Goal: Information Seeking & Learning: Learn about a topic

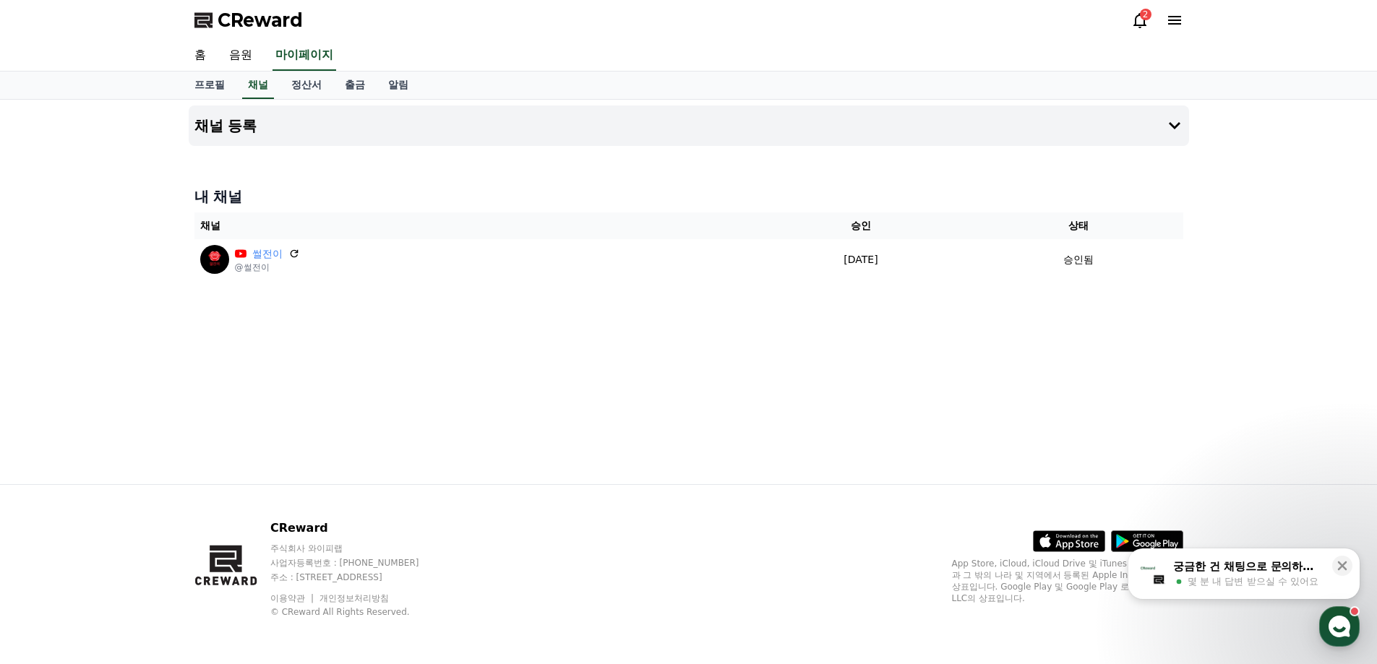
click at [1141, 22] on icon at bounding box center [1139, 20] width 17 height 17
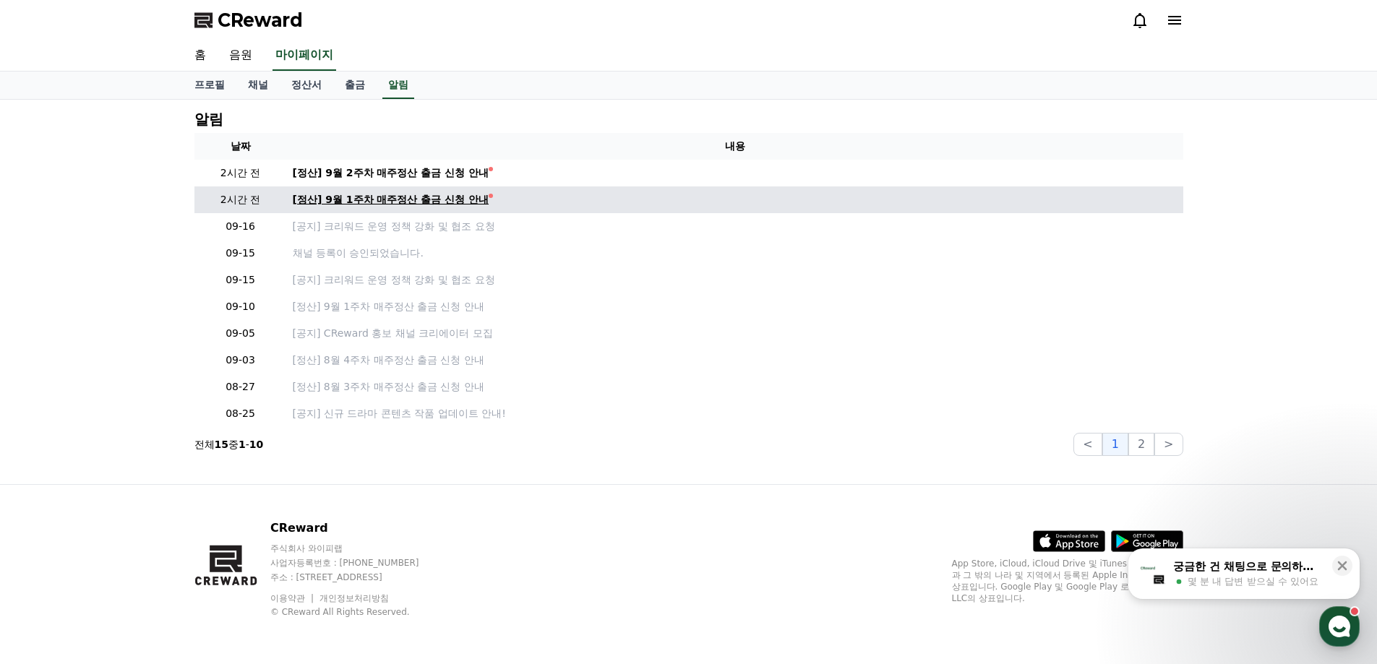
click at [346, 198] on div "[정산] 9월 1주차 매주정산 출금 신청 안내" at bounding box center [391, 199] width 197 height 15
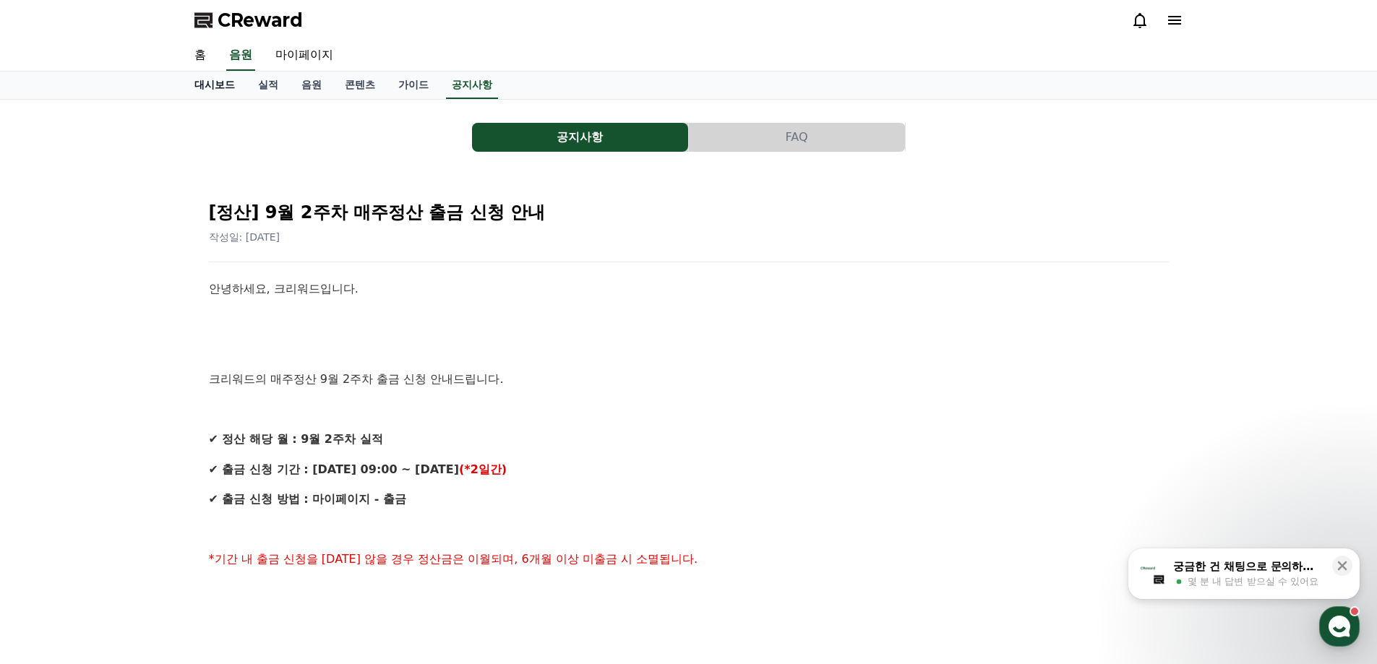
click at [228, 90] on link "대시보드" at bounding box center [215, 85] width 64 height 27
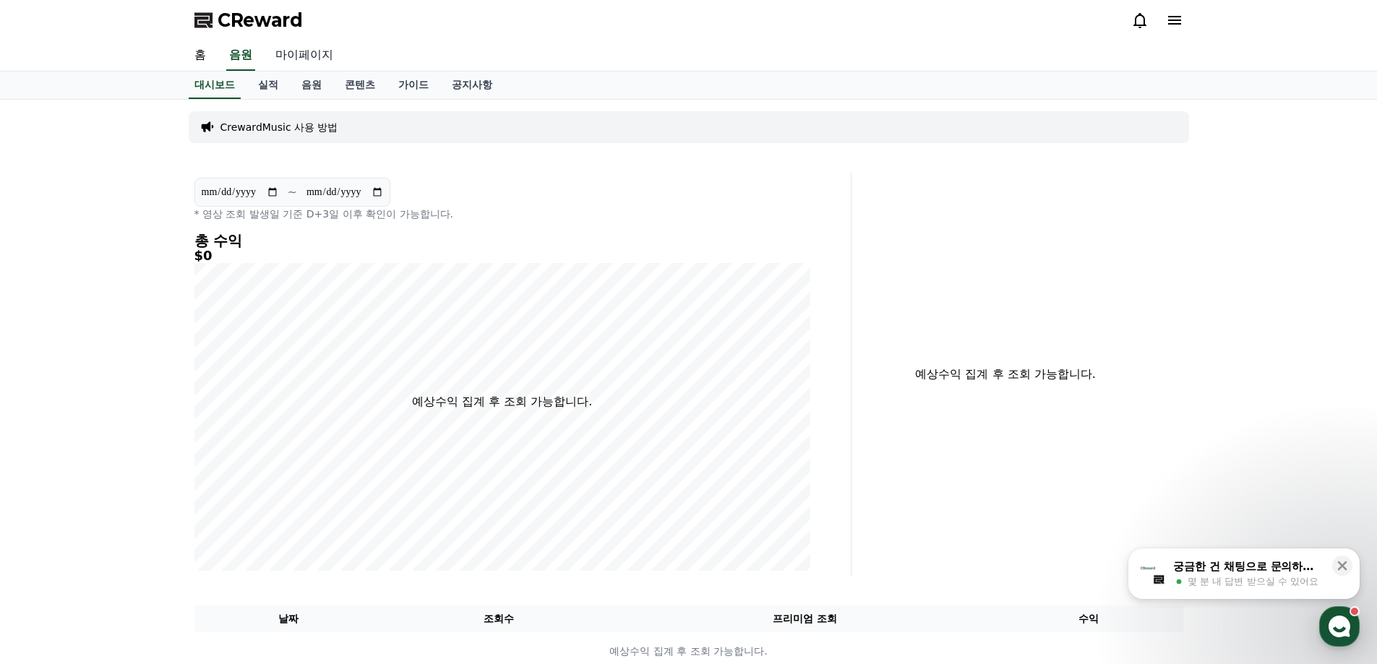
click at [301, 53] on link "마이페이지" at bounding box center [304, 55] width 81 height 30
select select "**********"
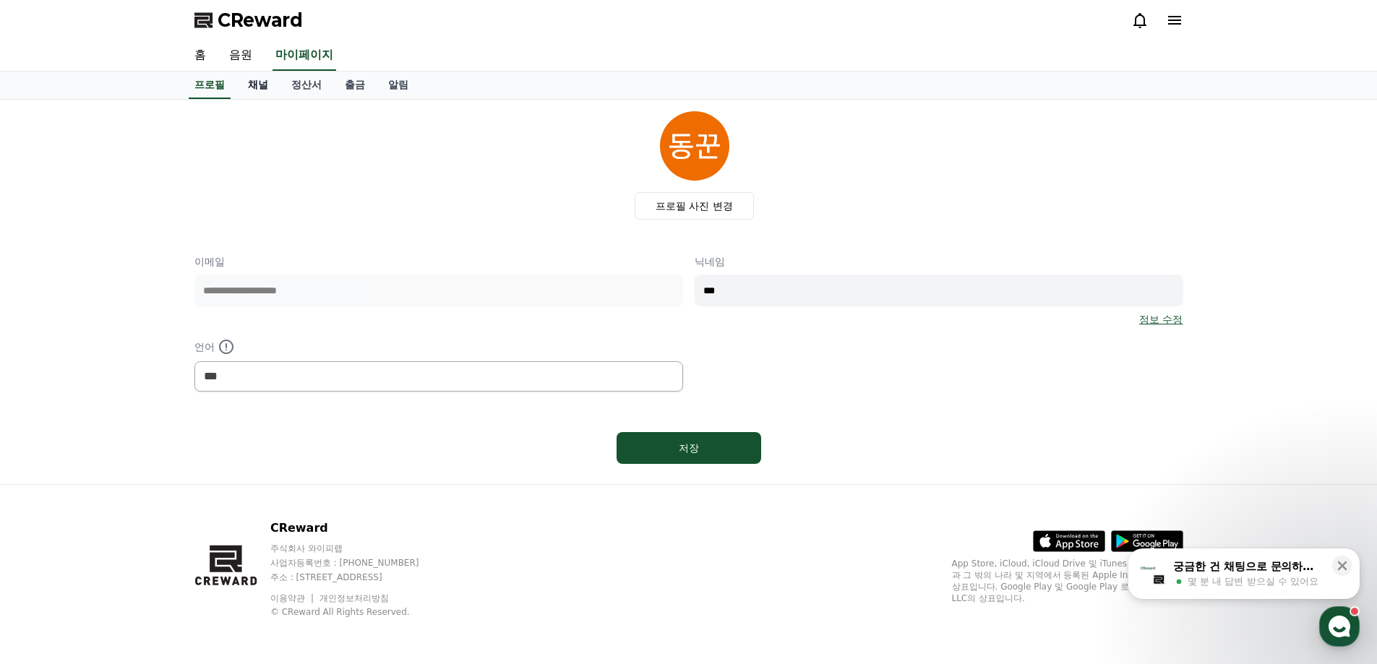
click at [262, 81] on link "채널" at bounding box center [257, 85] width 43 height 27
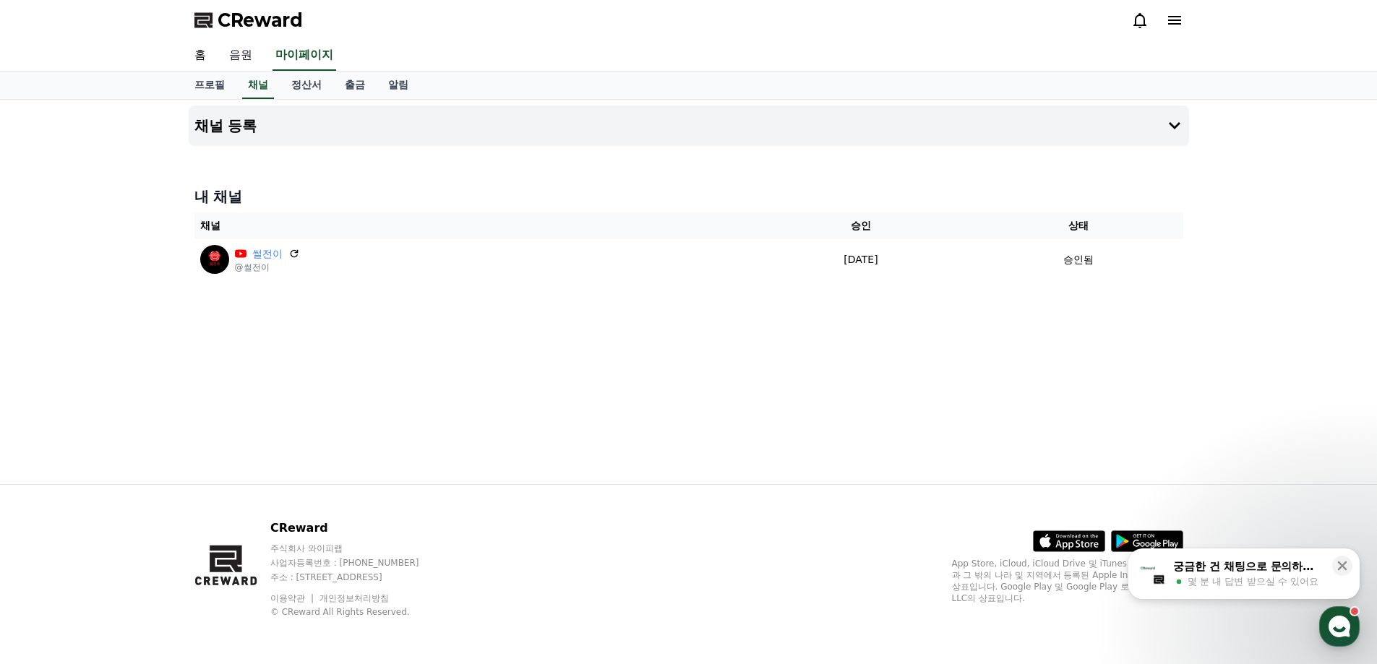
click at [230, 65] on link "음원" at bounding box center [241, 55] width 46 height 30
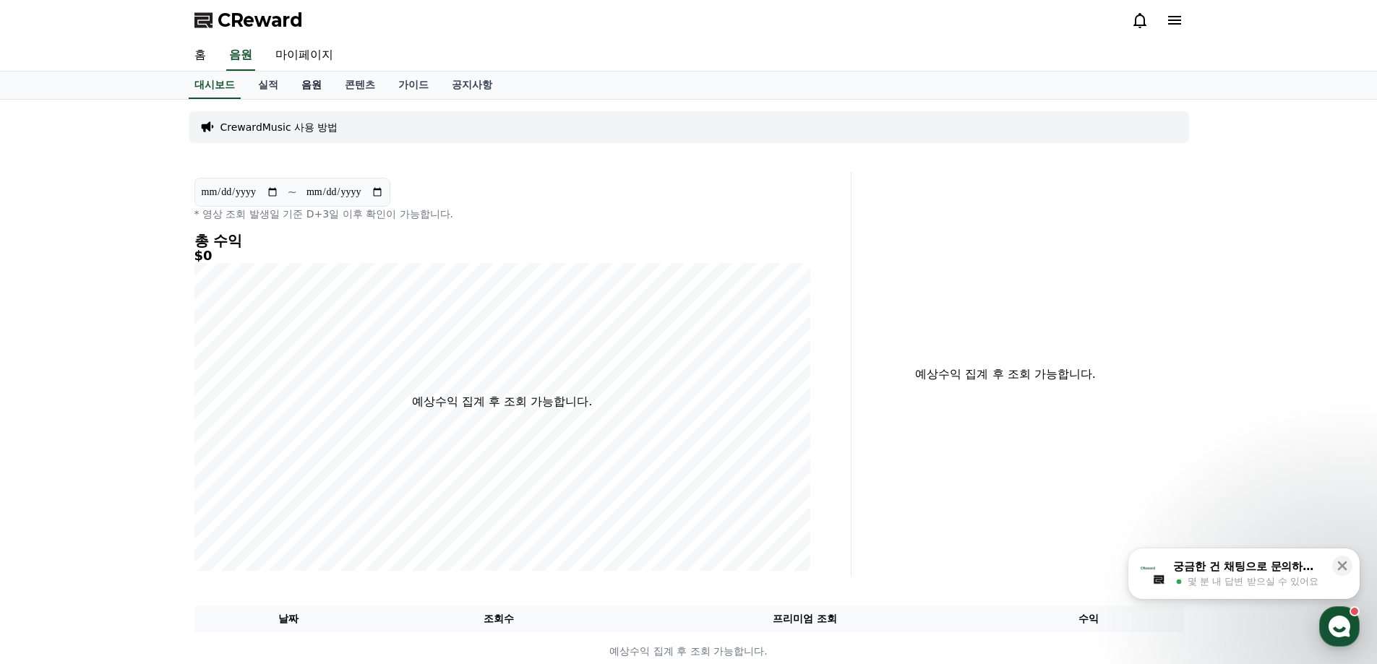
click at [325, 89] on link "음원" at bounding box center [311, 85] width 43 height 27
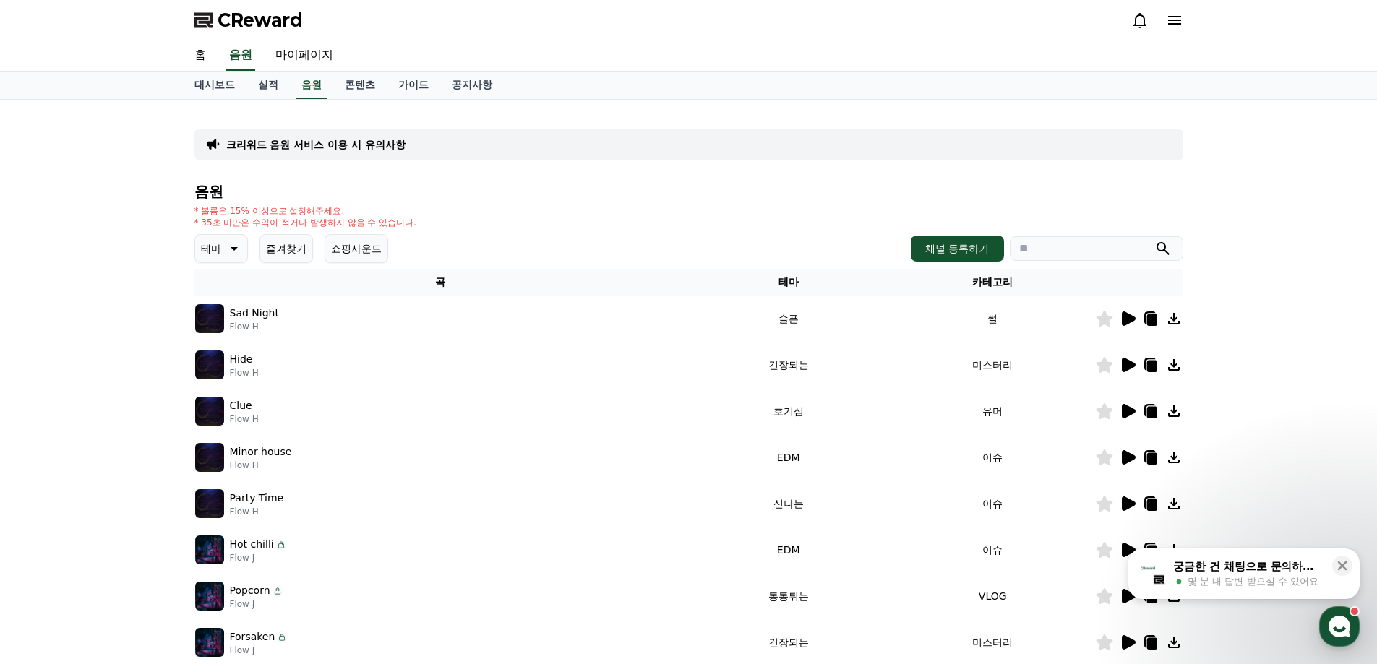
click at [236, 252] on icon at bounding box center [232, 248] width 17 height 17
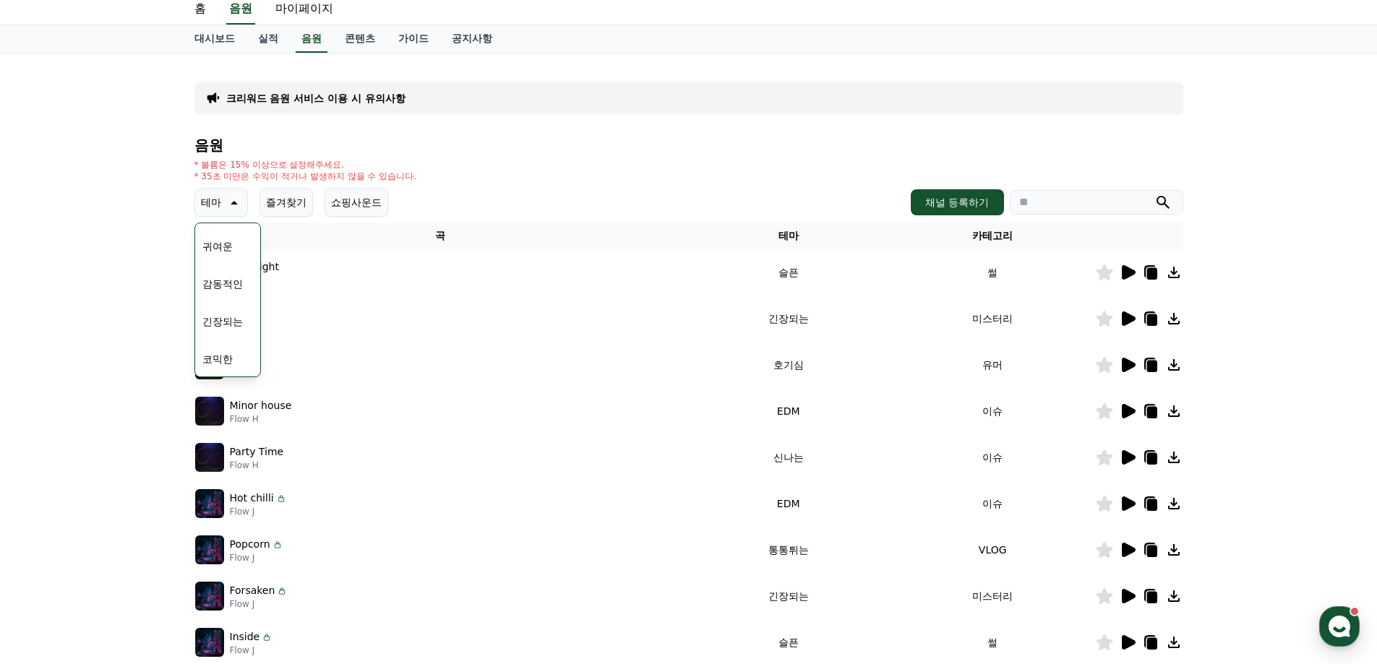
scroll to position [72, 0]
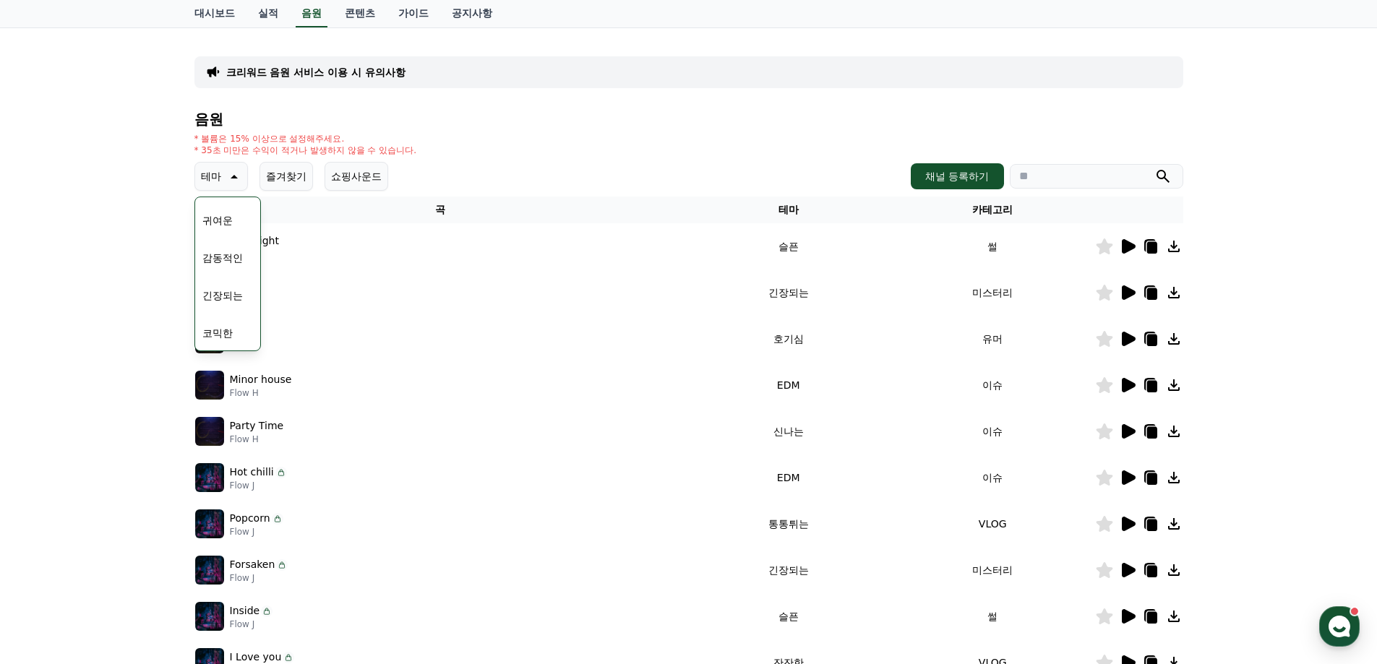
click at [220, 223] on button "귀여운" at bounding box center [218, 221] width 42 height 32
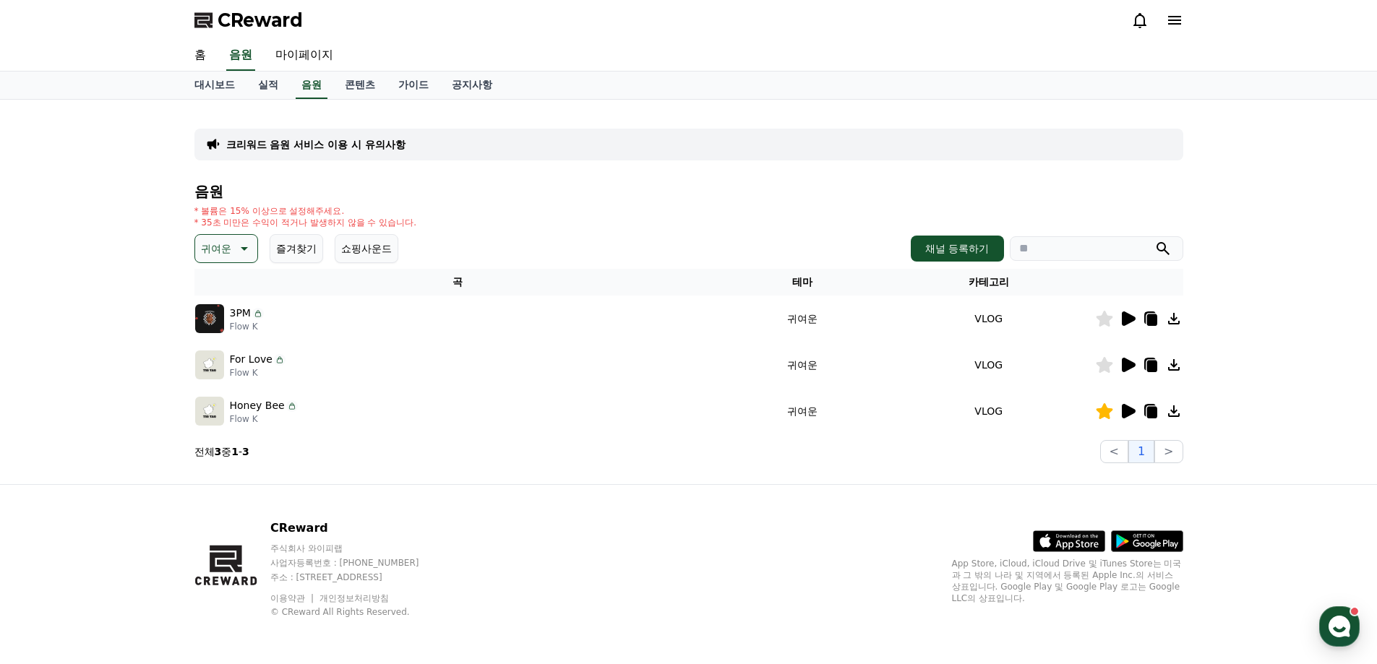
click at [1128, 362] on icon at bounding box center [1129, 365] width 14 height 14
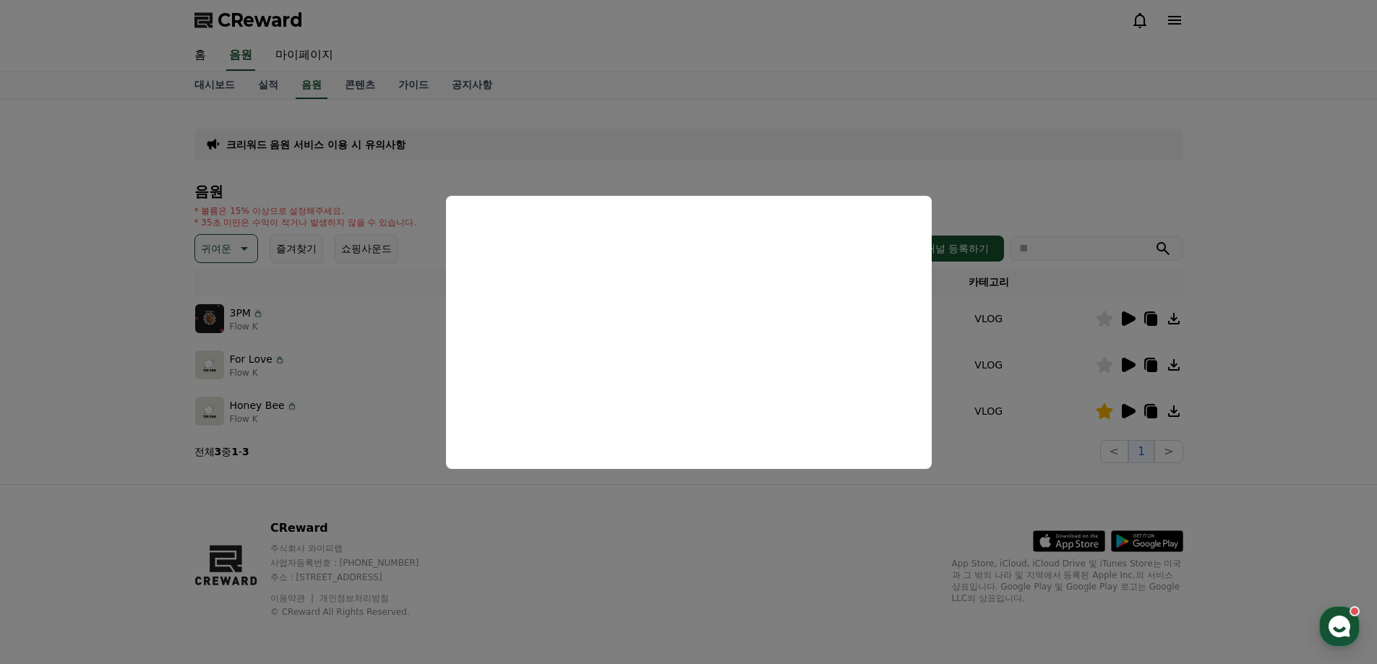
click at [838, 559] on button "close modal" at bounding box center [688, 332] width 1377 height 664
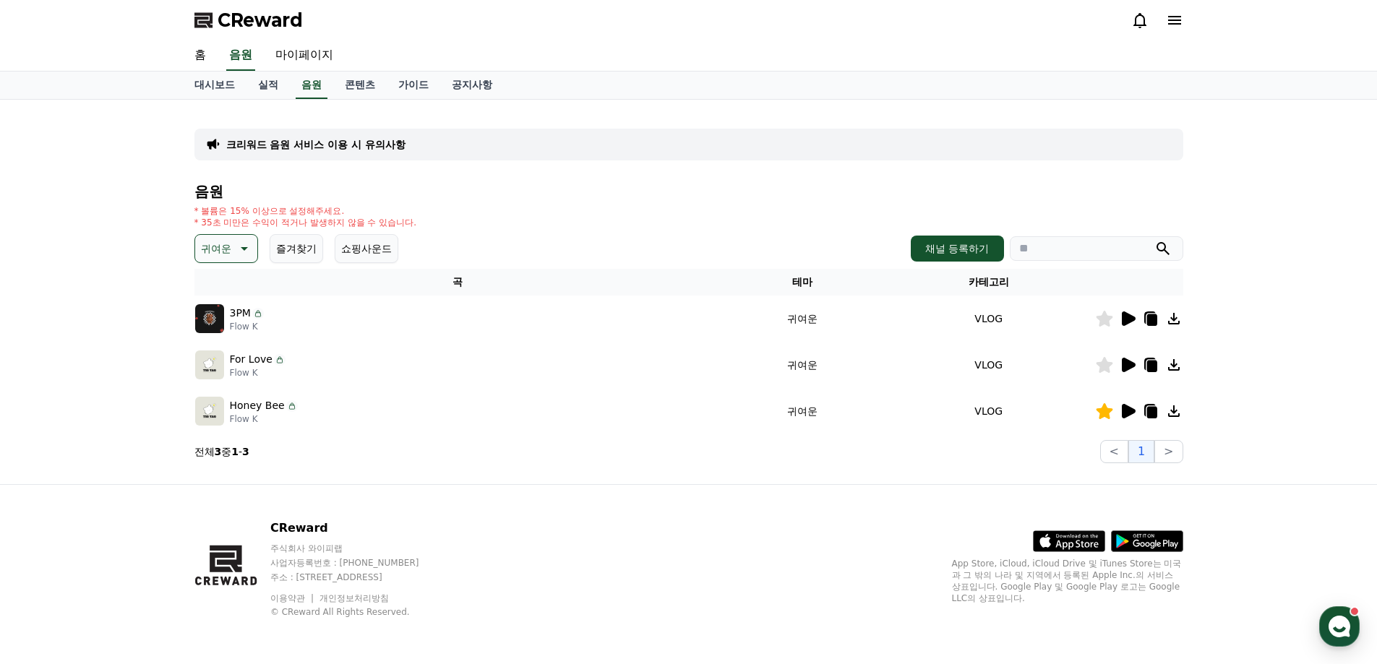
click at [1128, 411] on icon at bounding box center [1129, 411] width 14 height 14
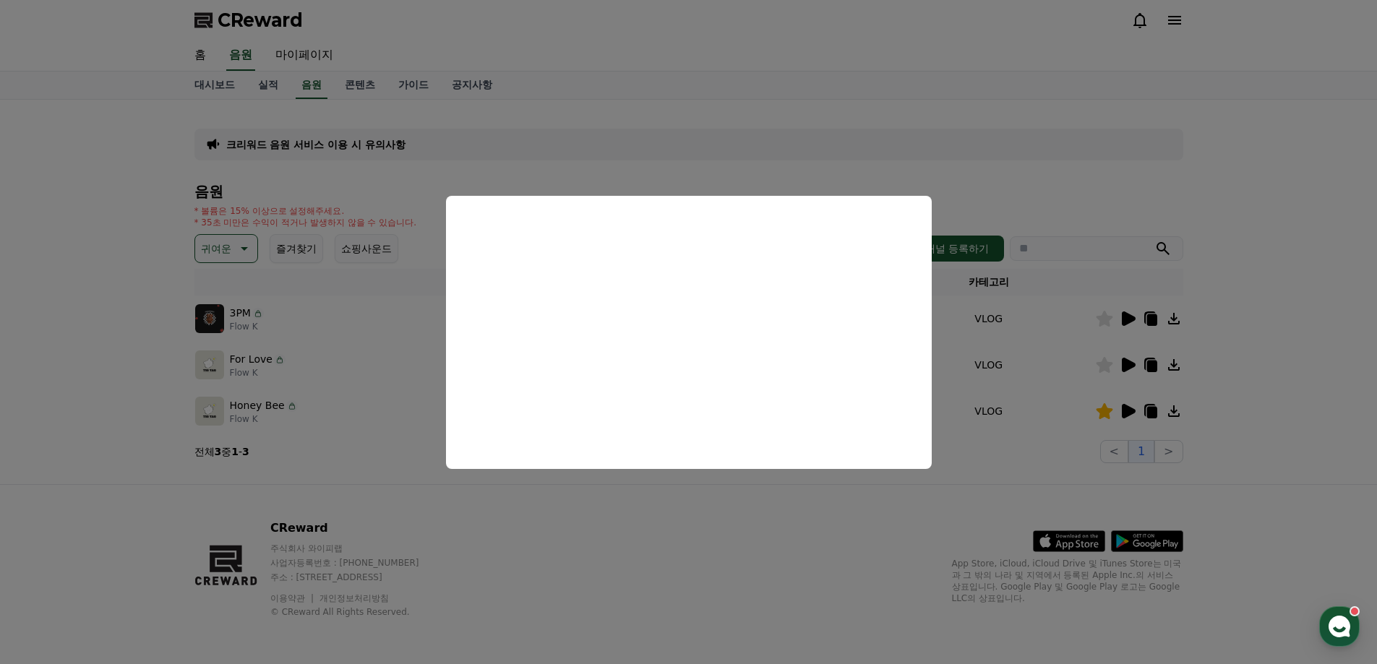
click at [810, 562] on button "close modal" at bounding box center [688, 332] width 1377 height 664
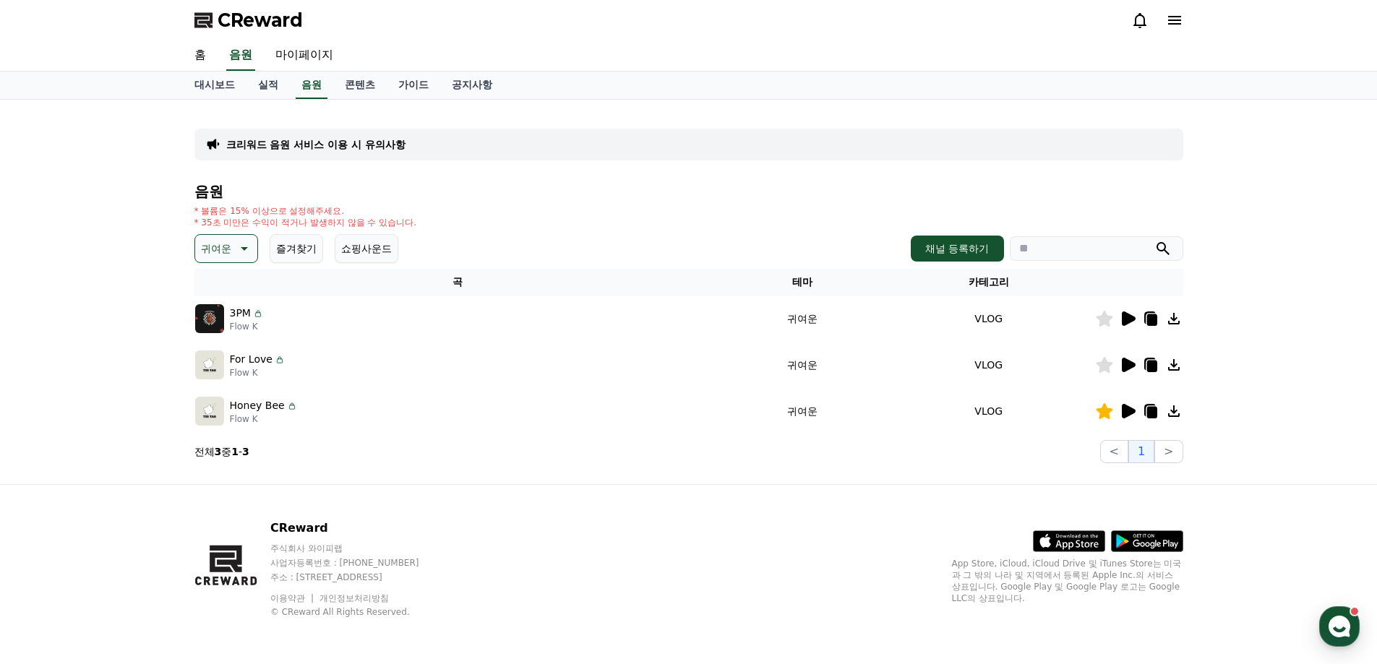
click at [248, 248] on icon at bounding box center [242, 248] width 17 height 17
click at [233, 327] on button "감동적인" at bounding box center [223, 330] width 52 height 32
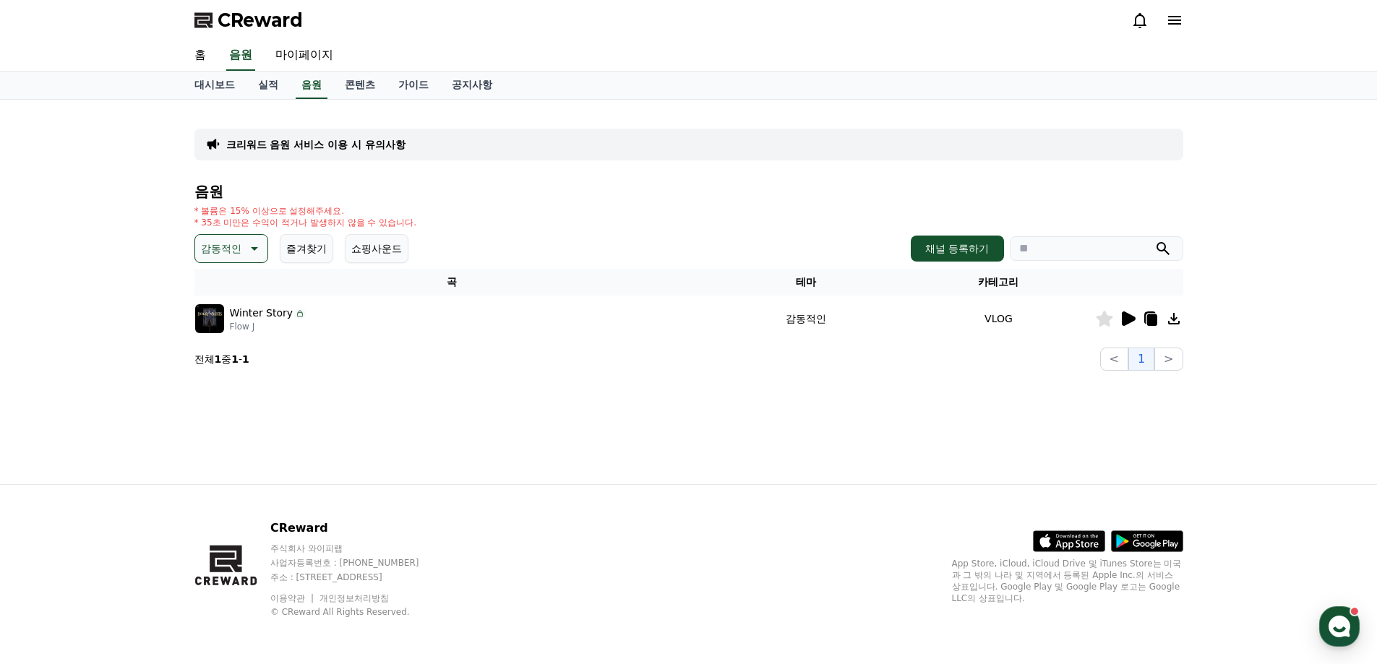
click at [1129, 317] on icon at bounding box center [1129, 319] width 14 height 14
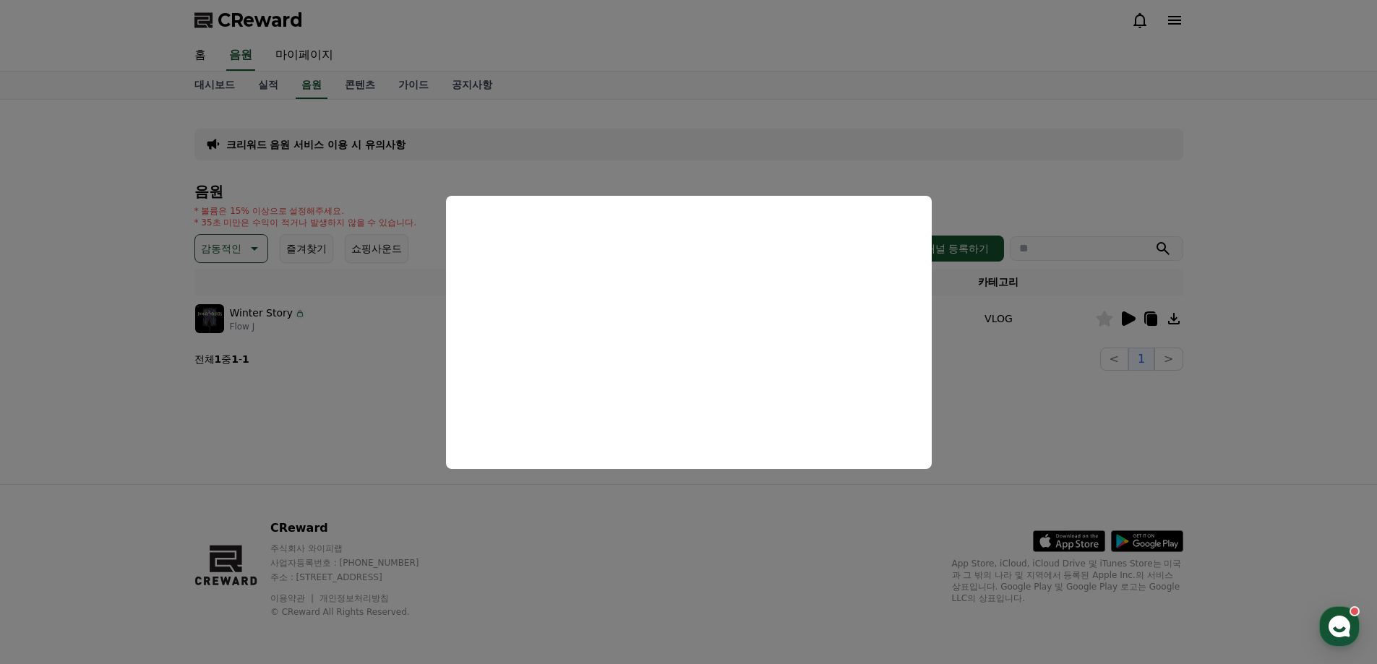
click at [787, 528] on button "close modal" at bounding box center [688, 332] width 1377 height 664
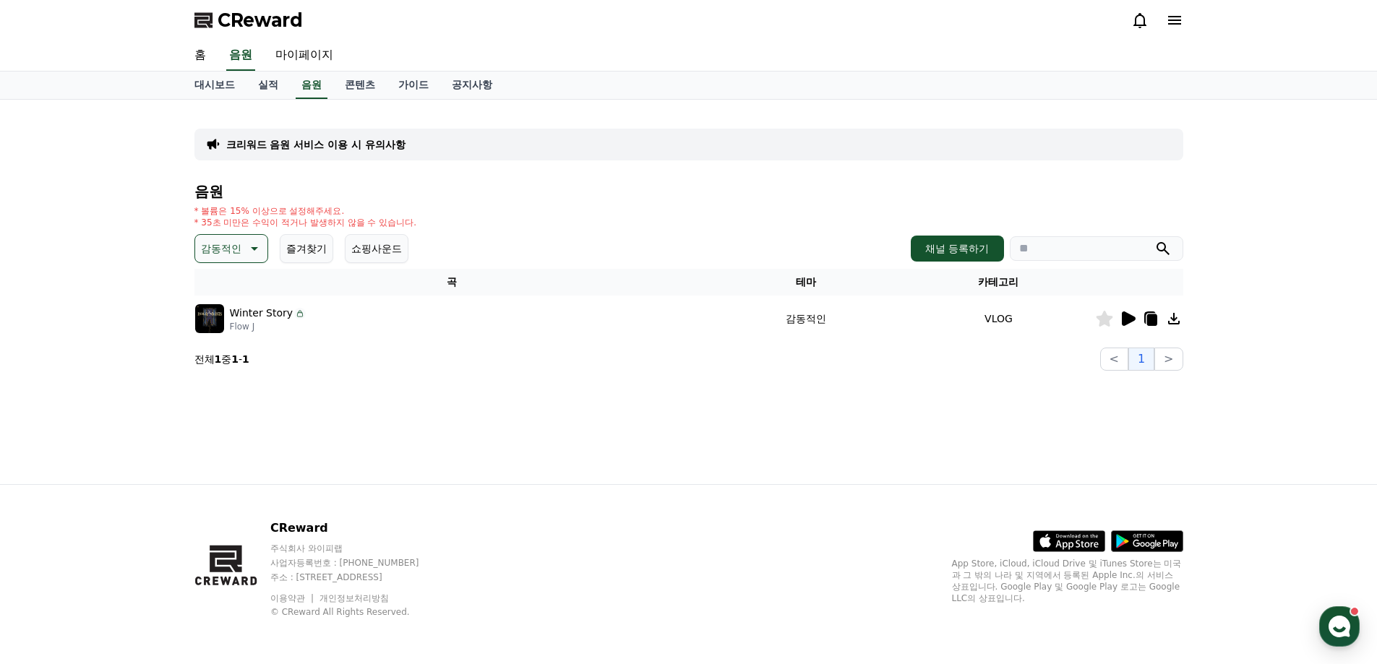
click at [234, 260] on button "감동적인" at bounding box center [231, 248] width 74 height 29
click at [218, 361] on button "밝은" at bounding box center [213, 365] width 32 height 32
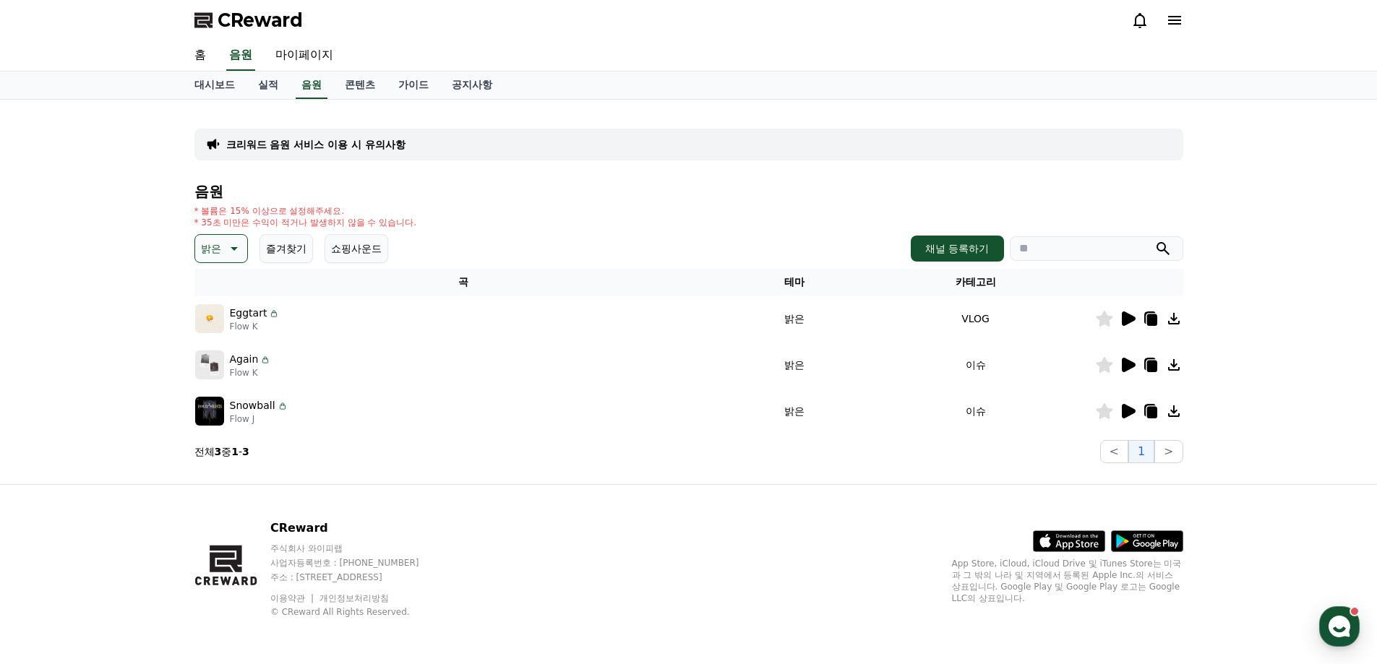
click at [1126, 320] on icon at bounding box center [1129, 319] width 14 height 14
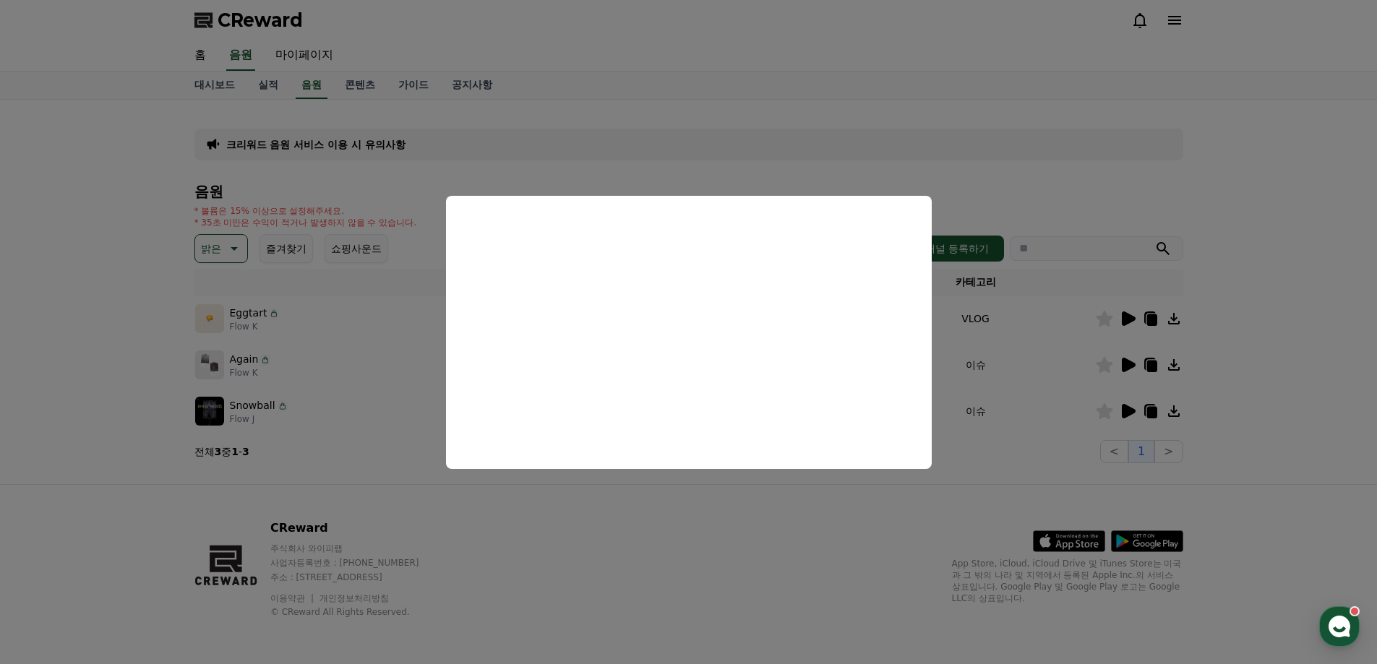
click at [796, 515] on button "close modal" at bounding box center [688, 332] width 1377 height 664
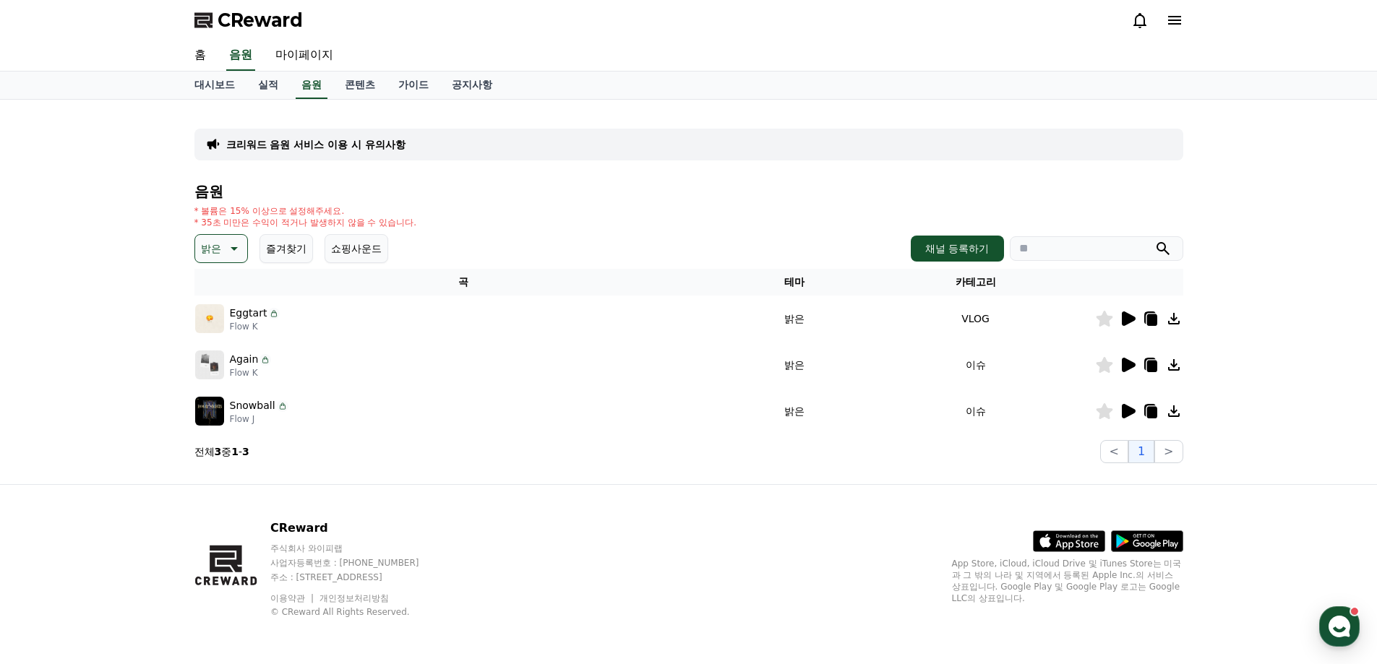
click at [1130, 367] on icon at bounding box center [1129, 365] width 14 height 14
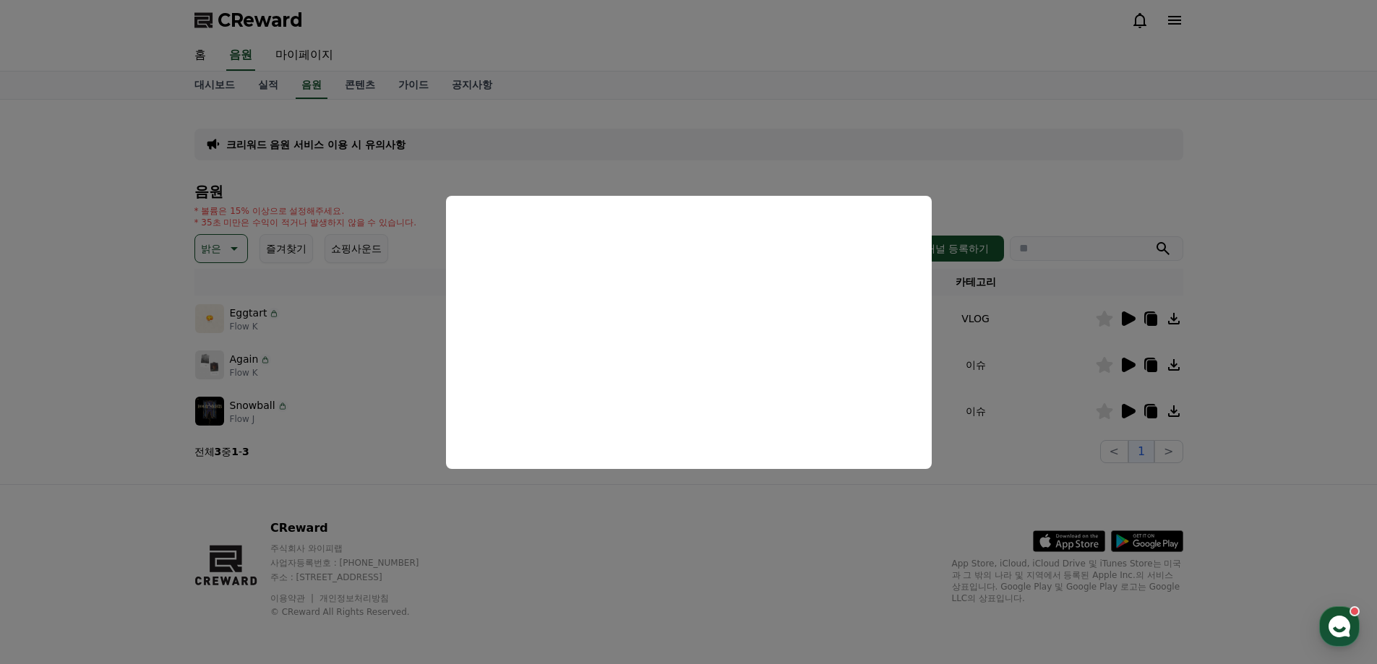
click at [803, 547] on button "close modal" at bounding box center [688, 332] width 1377 height 664
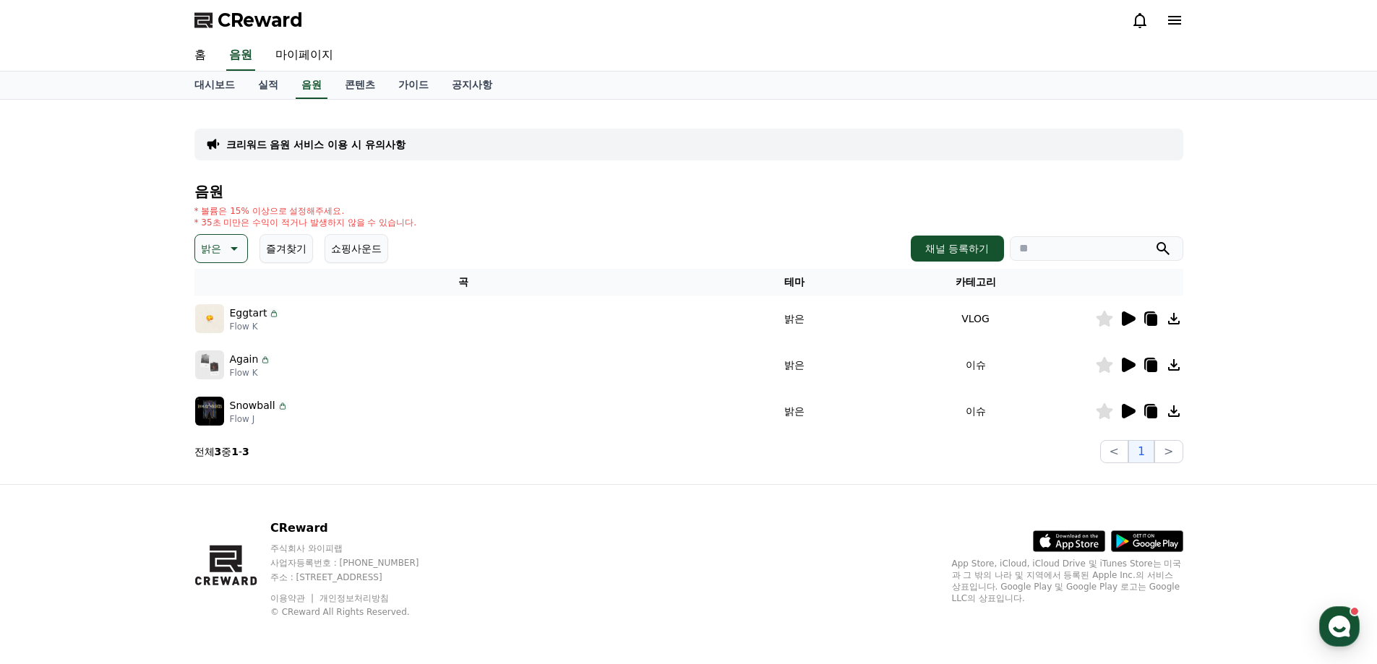
click at [1134, 410] on icon at bounding box center [1129, 411] width 14 height 14
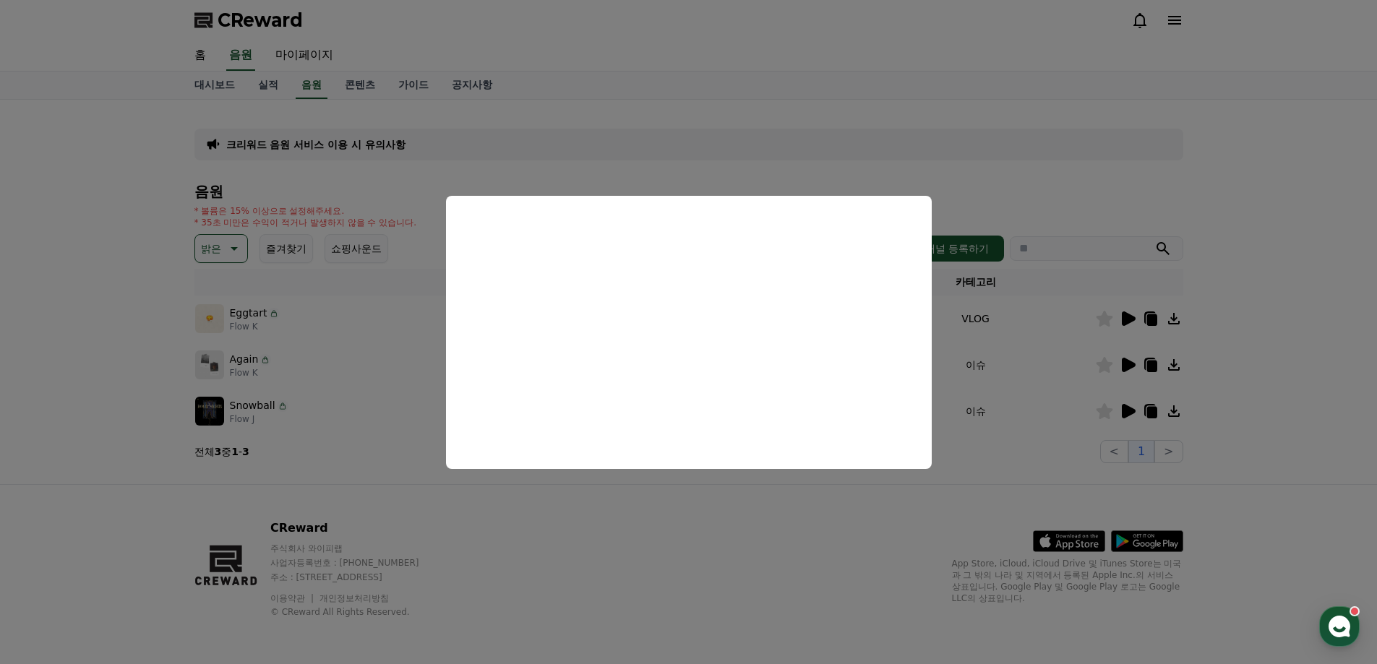
click at [672, 536] on button "close modal" at bounding box center [688, 332] width 1377 height 664
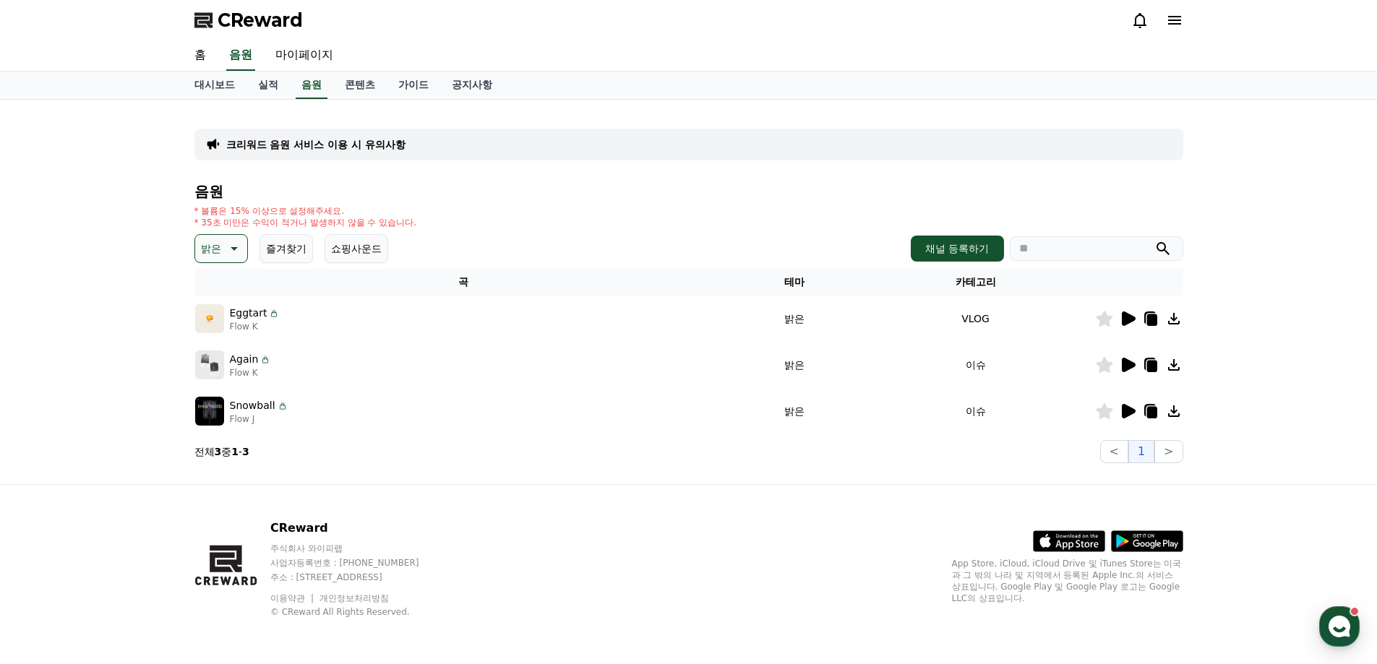
click at [1131, 319] on icon at bounding box center [1129, 319] width 14 height 14
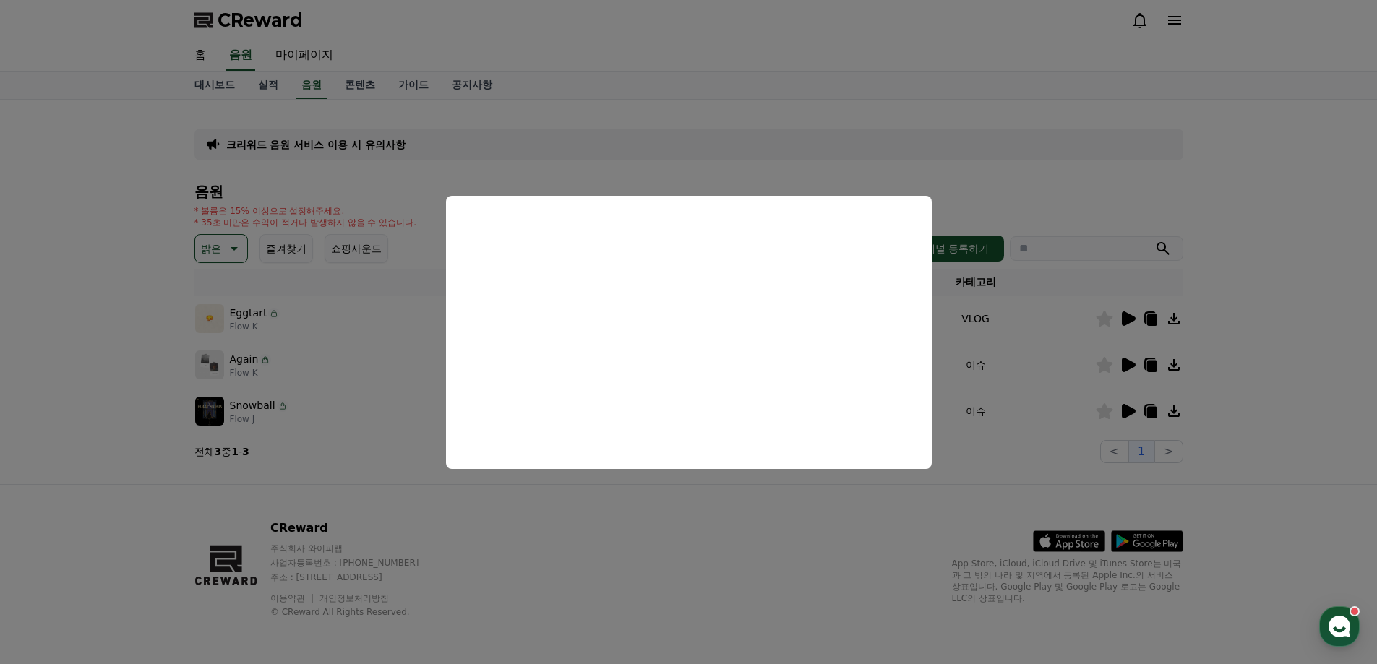
click at [670, 516] on button "close modal" at bounding box center [688, 332] width 1377 height 664
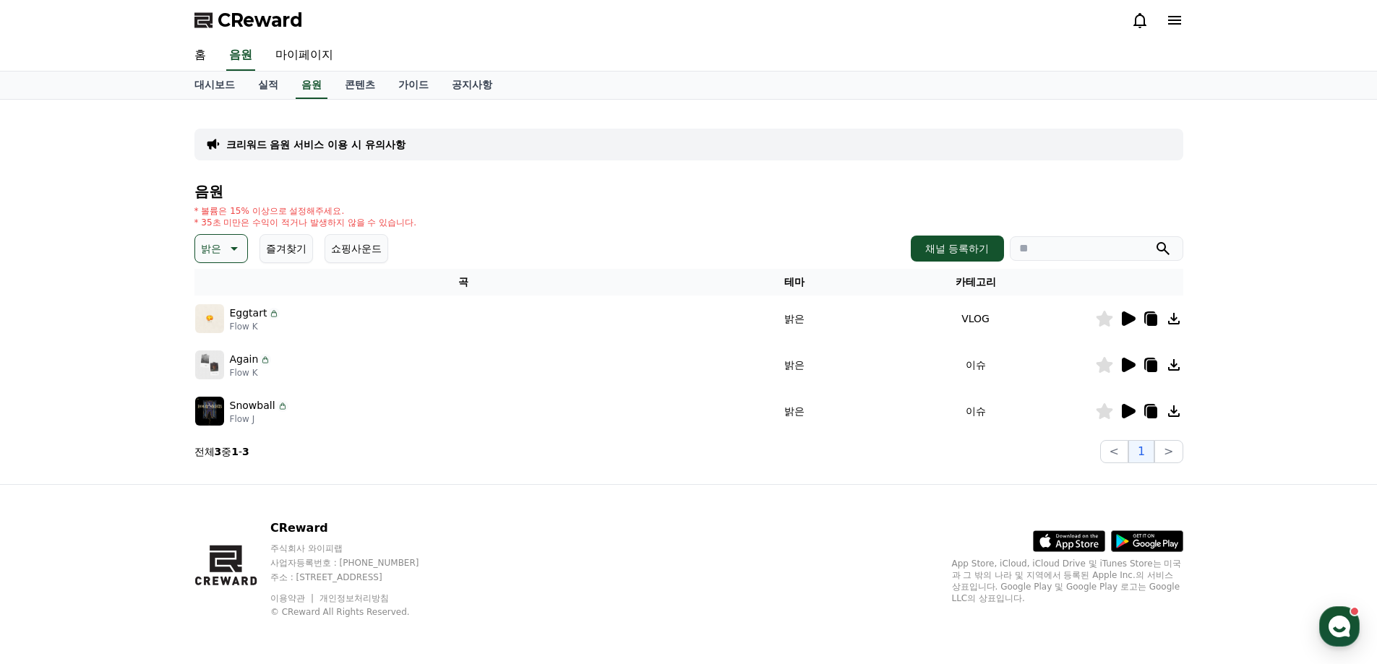
click at [1107, 320] on icon at bounding box center [1104, 319] width 17 height 16
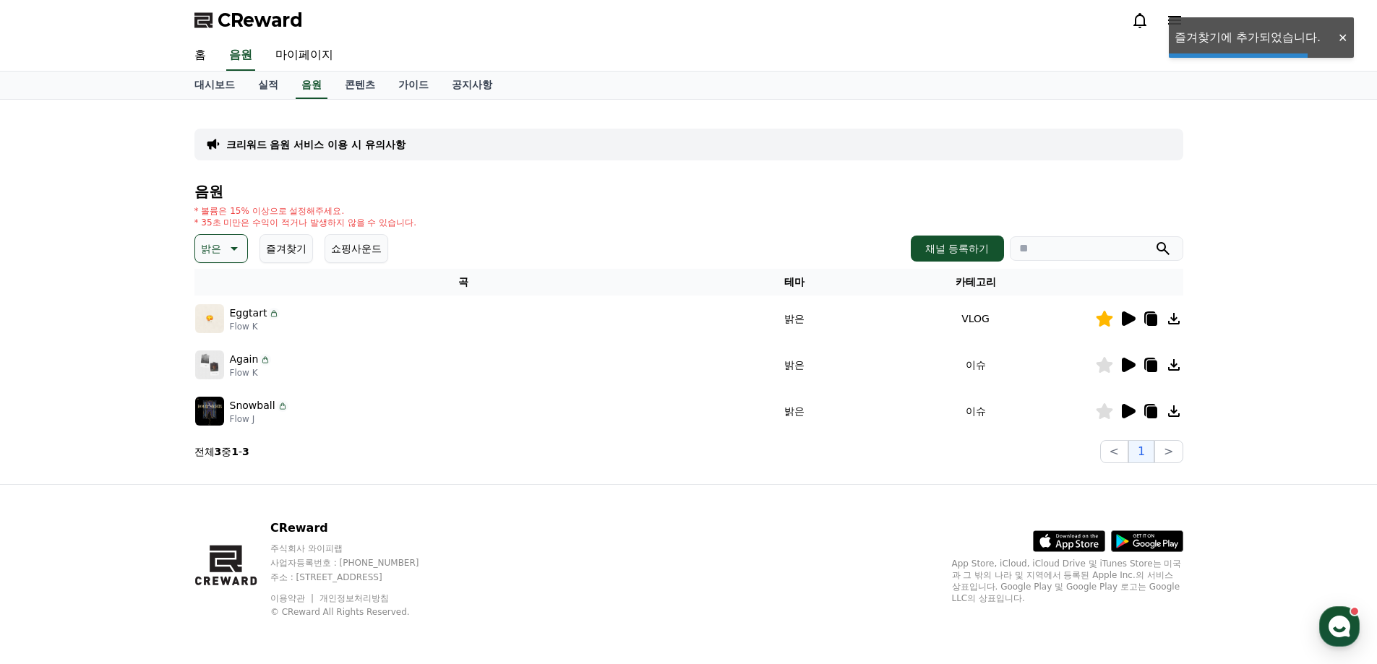
click at [224, 247] on icon at bounding box center [232, 248] width 17 height 17
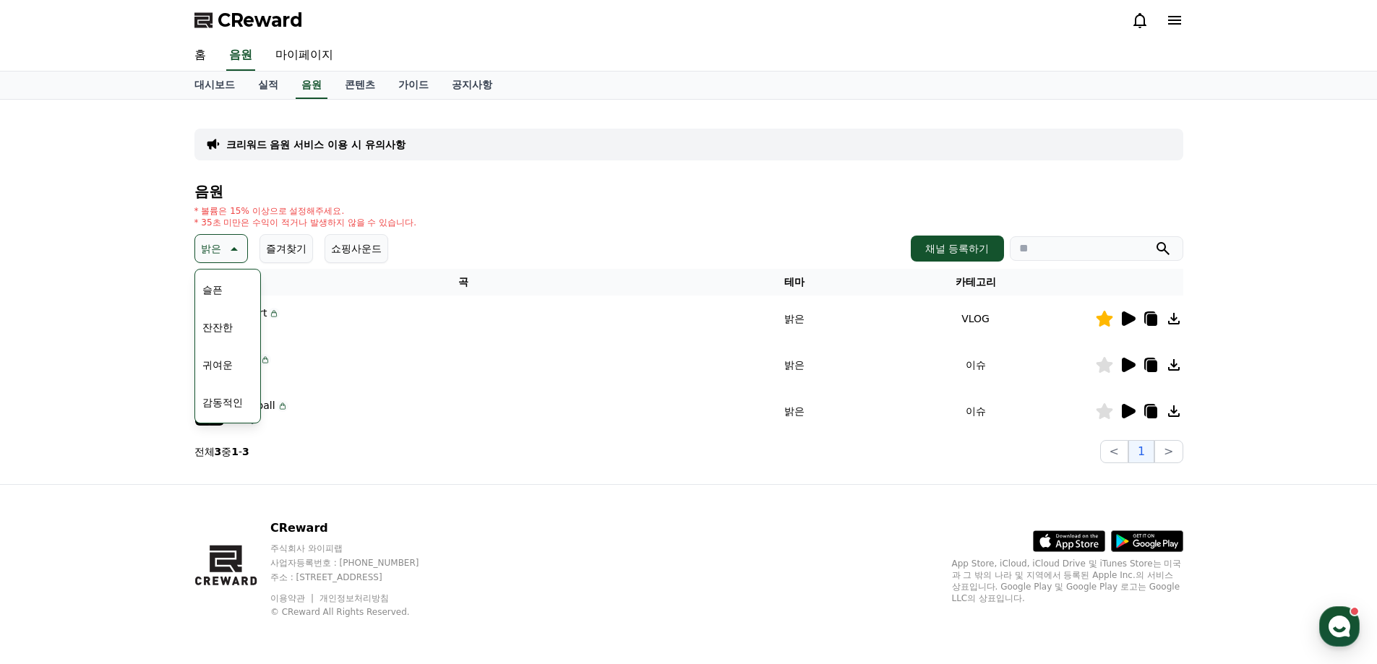
click at [222, 361] on button "귀여운" at bounding box center [218, 365] width 42 height 32
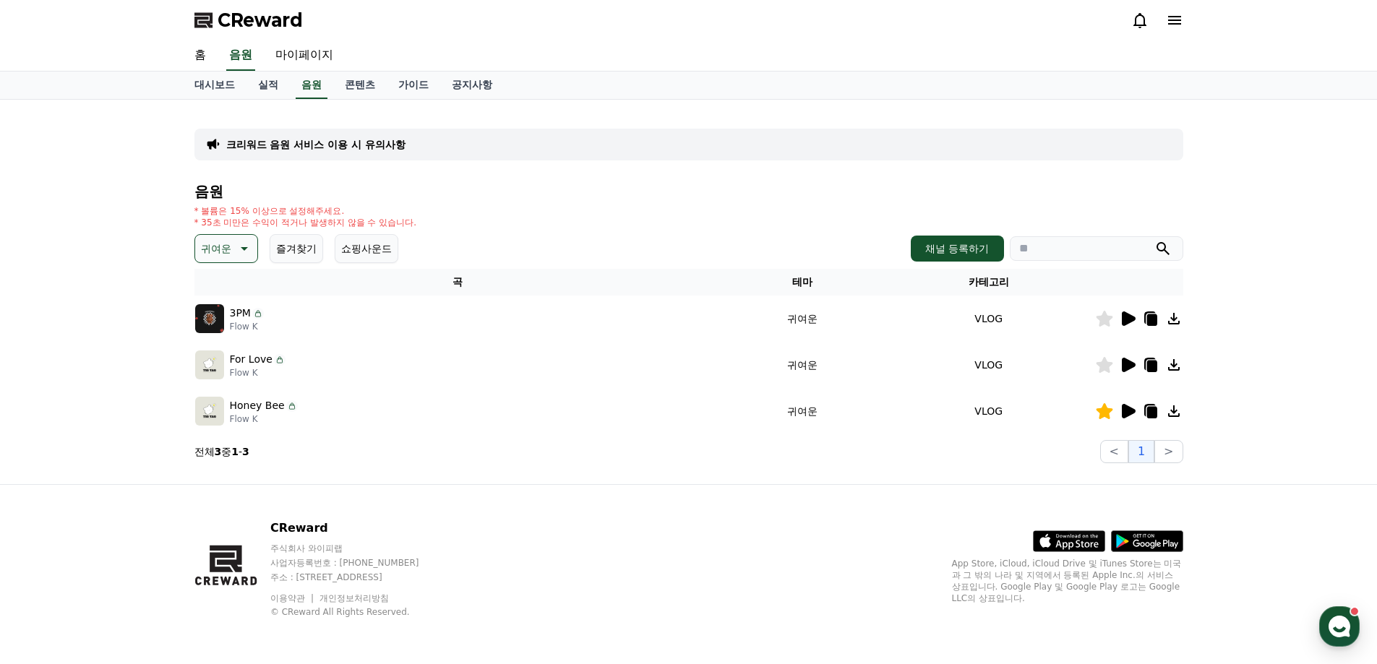
click at [1126, 322] on icon at bounding box center [1129, 319] width 14 height 14
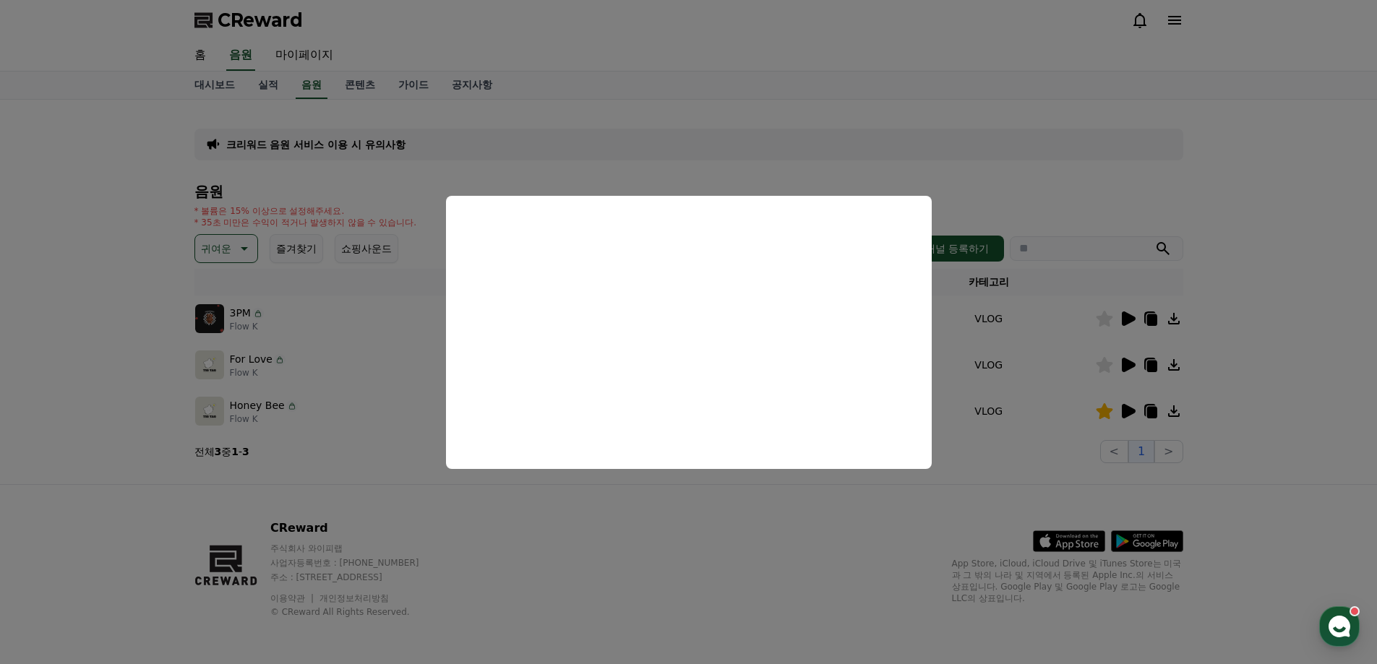
click at [760, 520] on button "close modal" at bounding box center [688, 332] width 1377 height 664
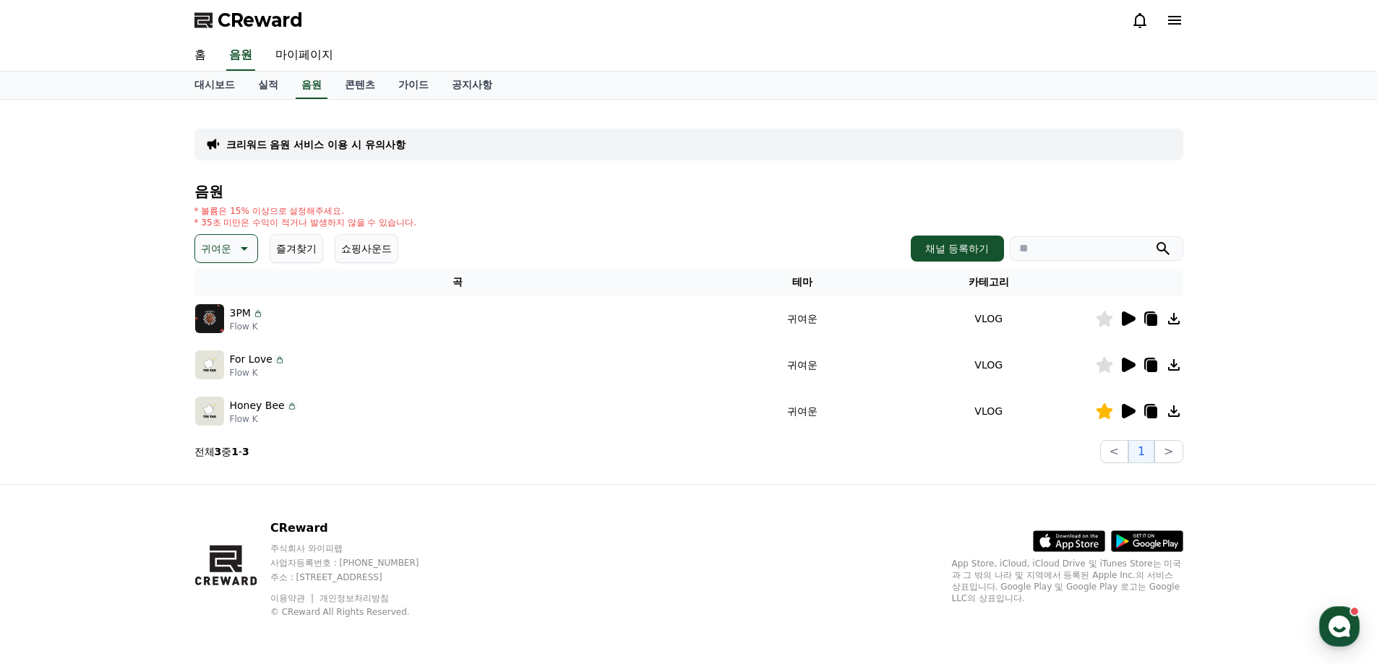
click at [1111, 322] on icon at bounding box center [1104, 319] width 17 height 16
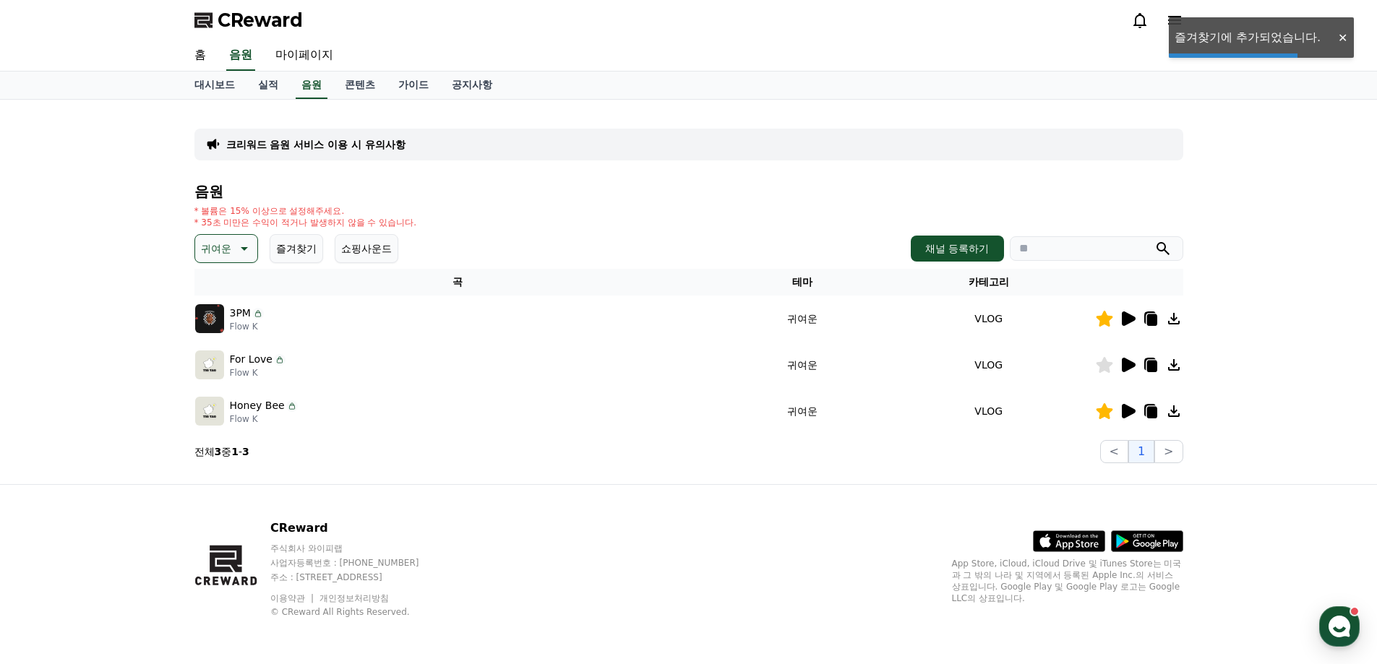
click at [257, 244] on button "귀여운" at bounding box center [226, 248] width 64 height 29
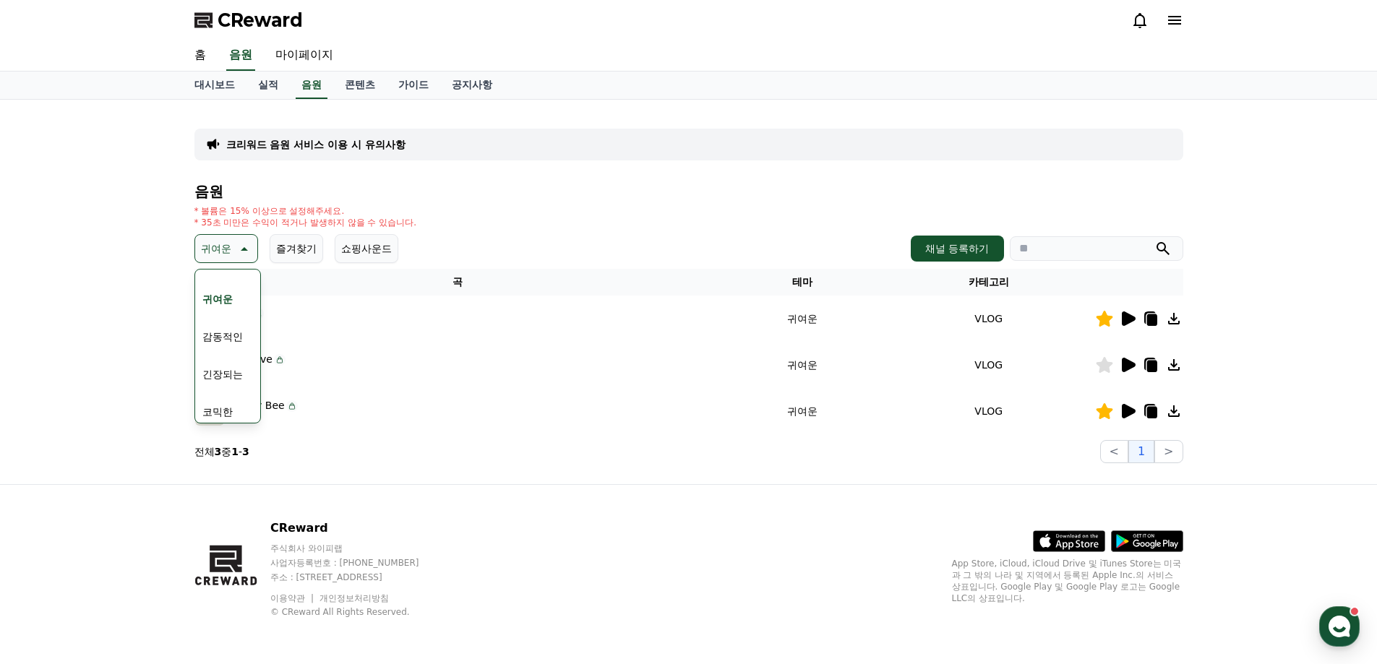
scroll to position [596, 0]
click at [234, 323] on button "감동적인" at bounding box center [223, 330] width 52 height 32
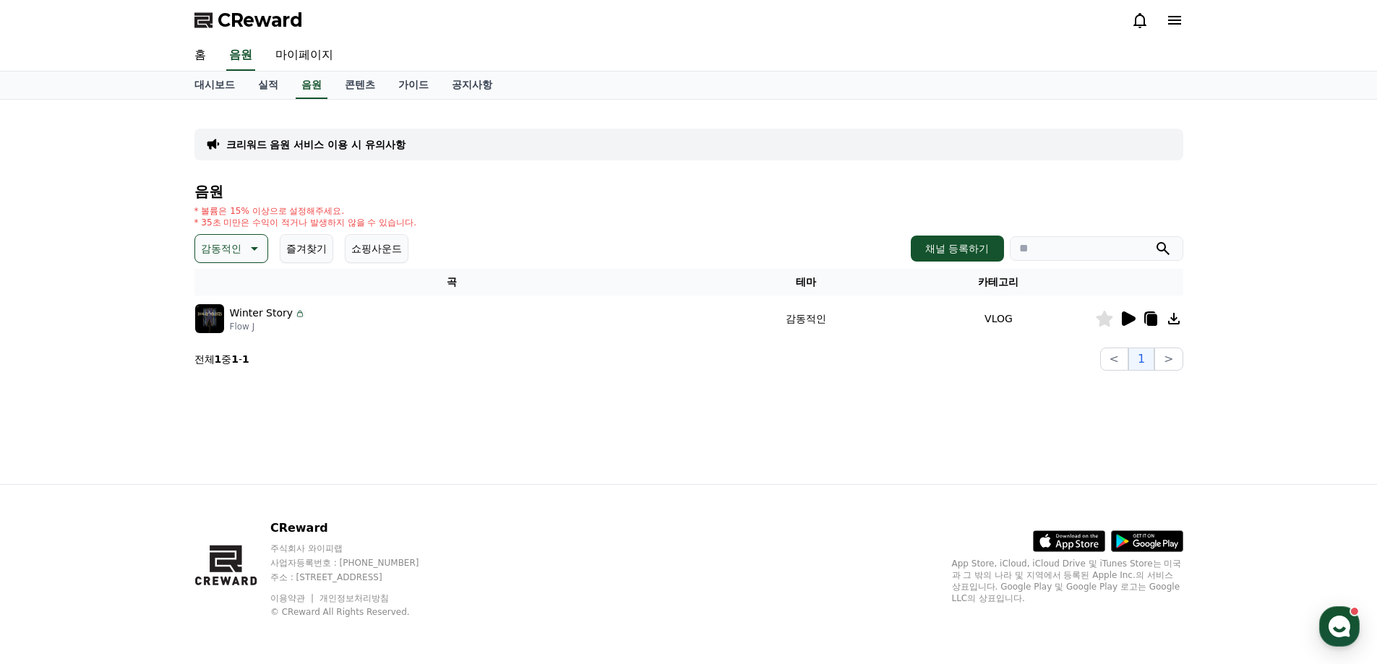
click at [1125, 323] on icon at bounding box center [1129, 319] width 14 height 14
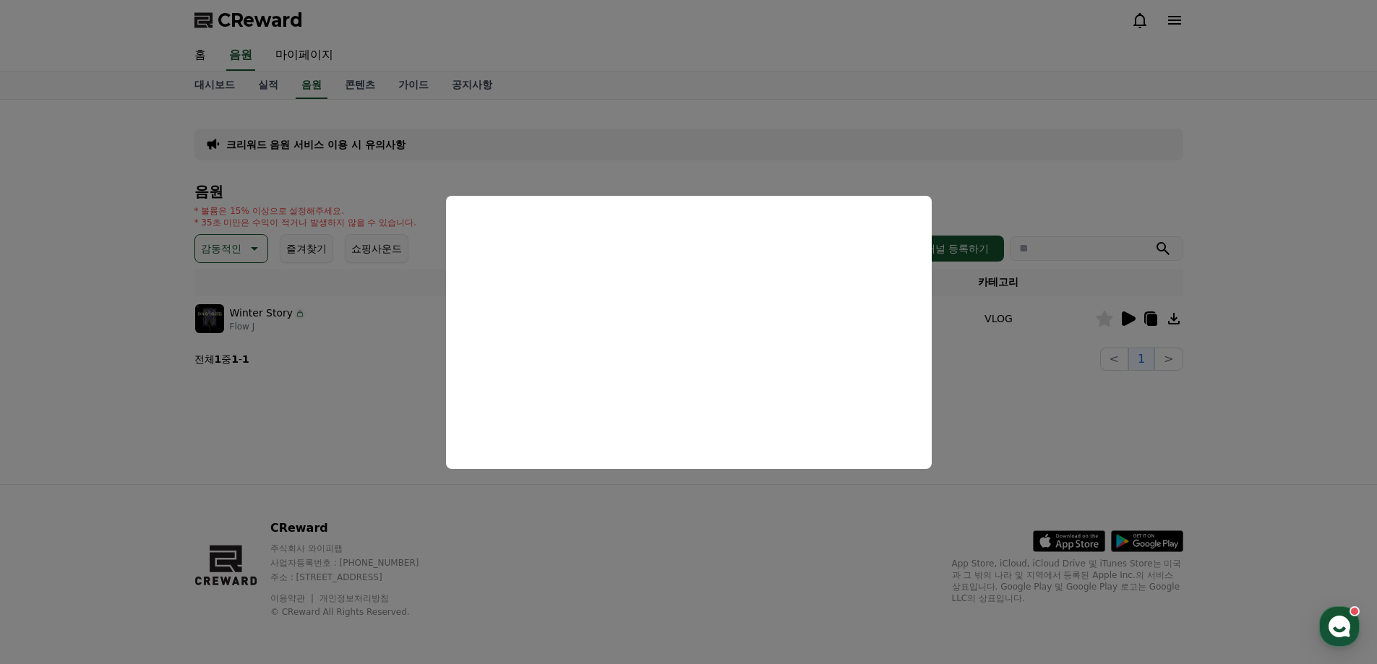
click at [1016, 439] on button "close modal" at bounding box center [688, 332] width 1377 height 664
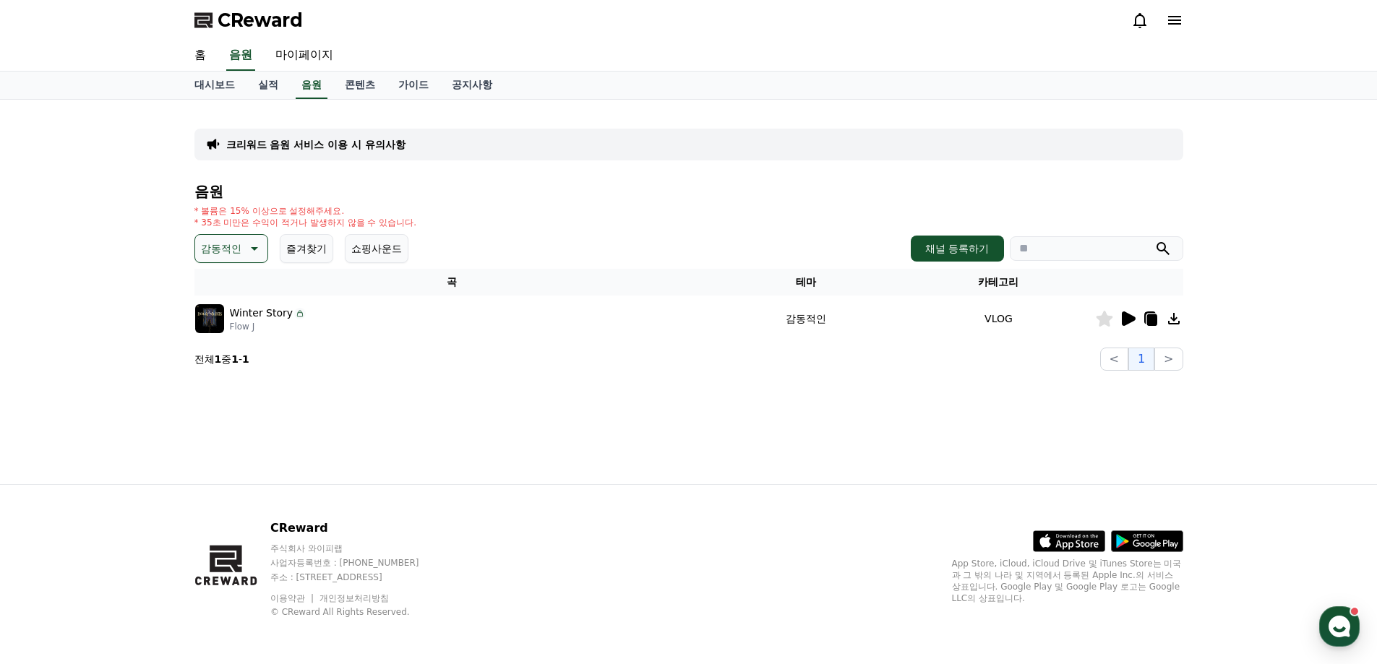
click at [1102, 318] on icon at bounding box center [1104, 319] width 17 height 16
click at [1151, 315] on icon at bounding box center [1152, 320] width 10 height 12
click at [417, 91] on link "가이드" at bounding box center [413, 85] width 53 height 27
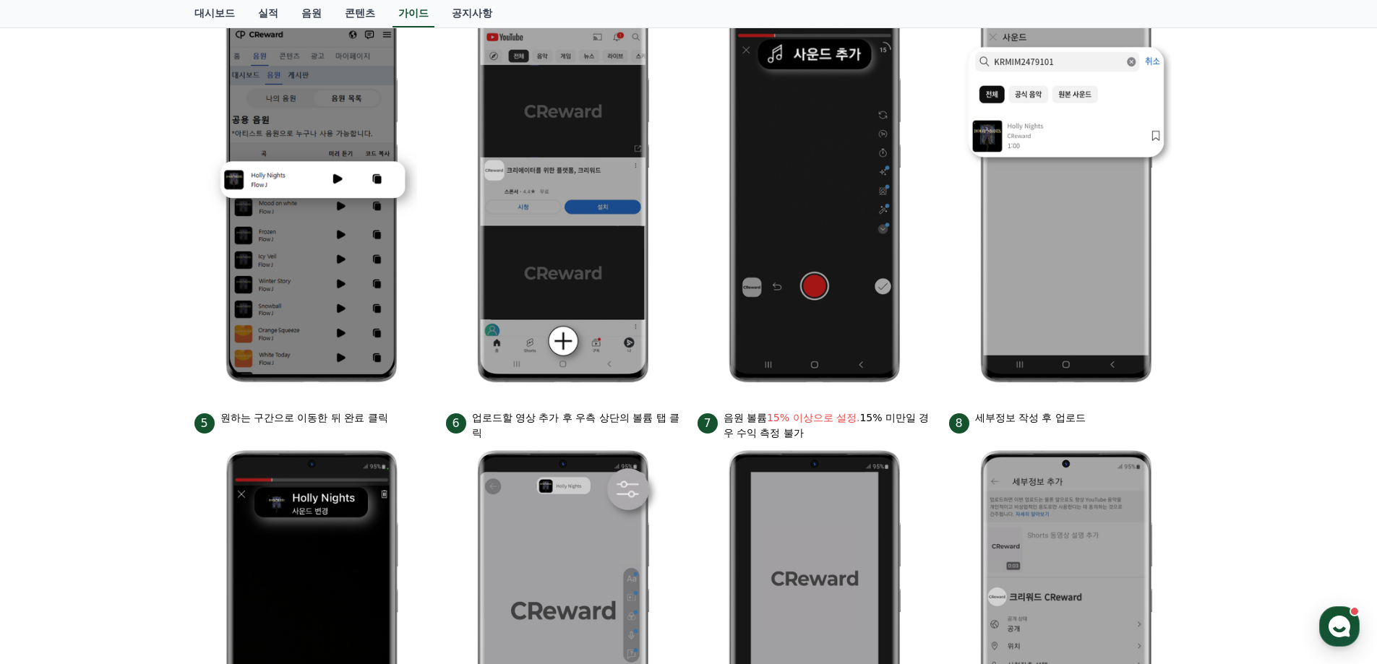
scroll to position [506, 0]
